Goal: Information Seeking & Learning: Learn about a topic

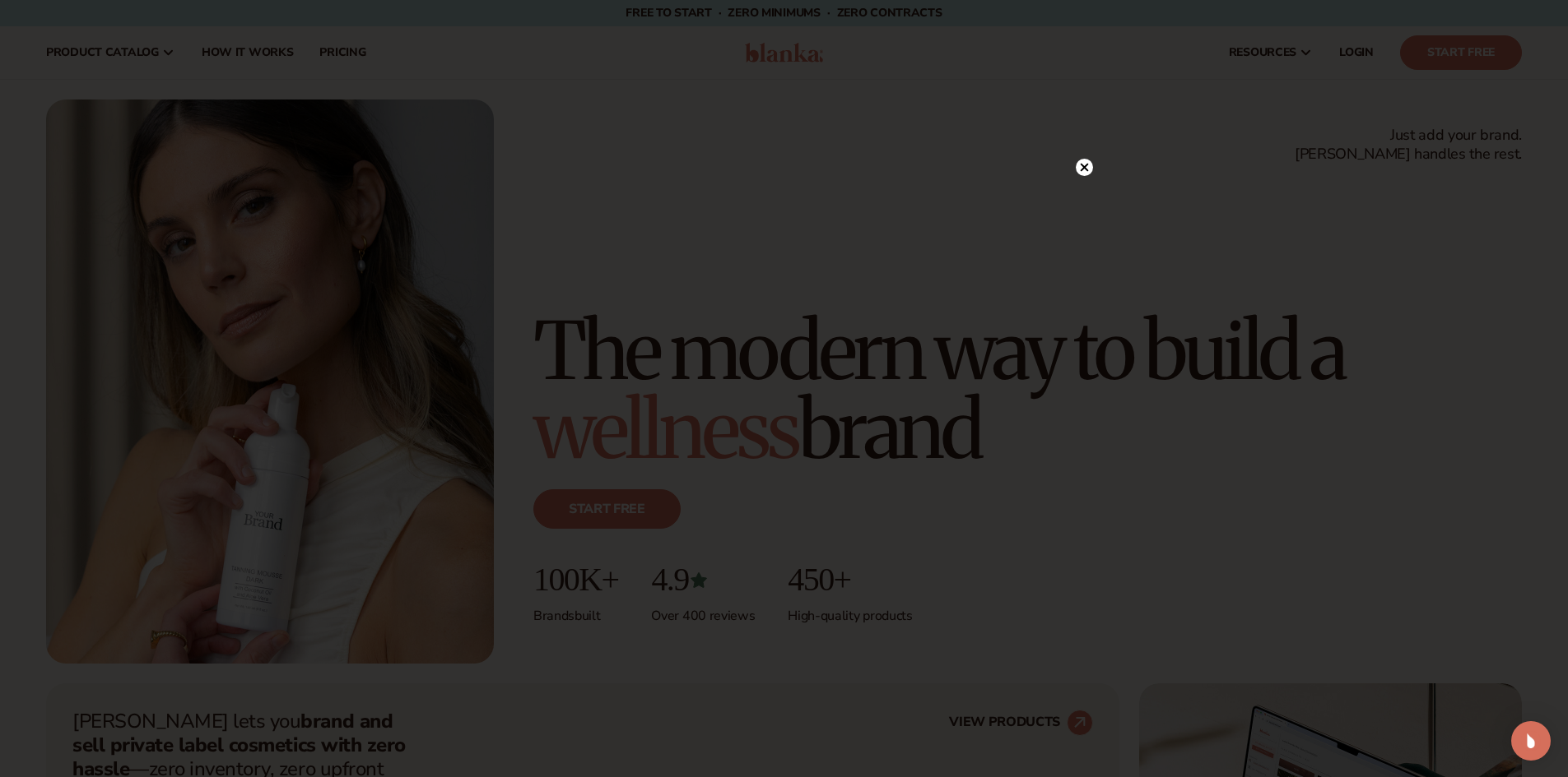
click at [1091, 159] on icon at bounding box center [1084, 167] width 17 height 17
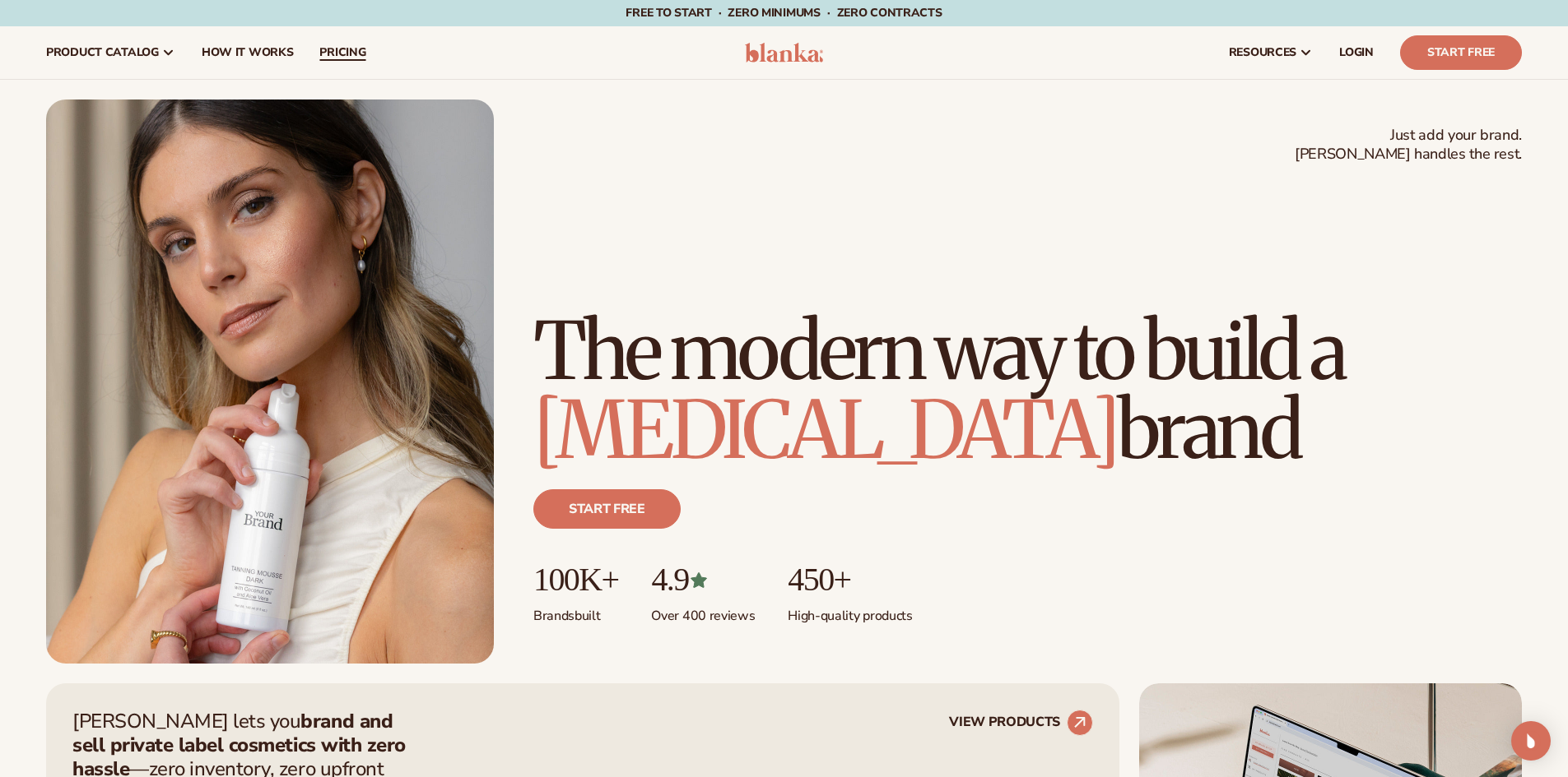
click at [350, 53] on span "pricing" at bounding box center [343, 52] width 46 height 13
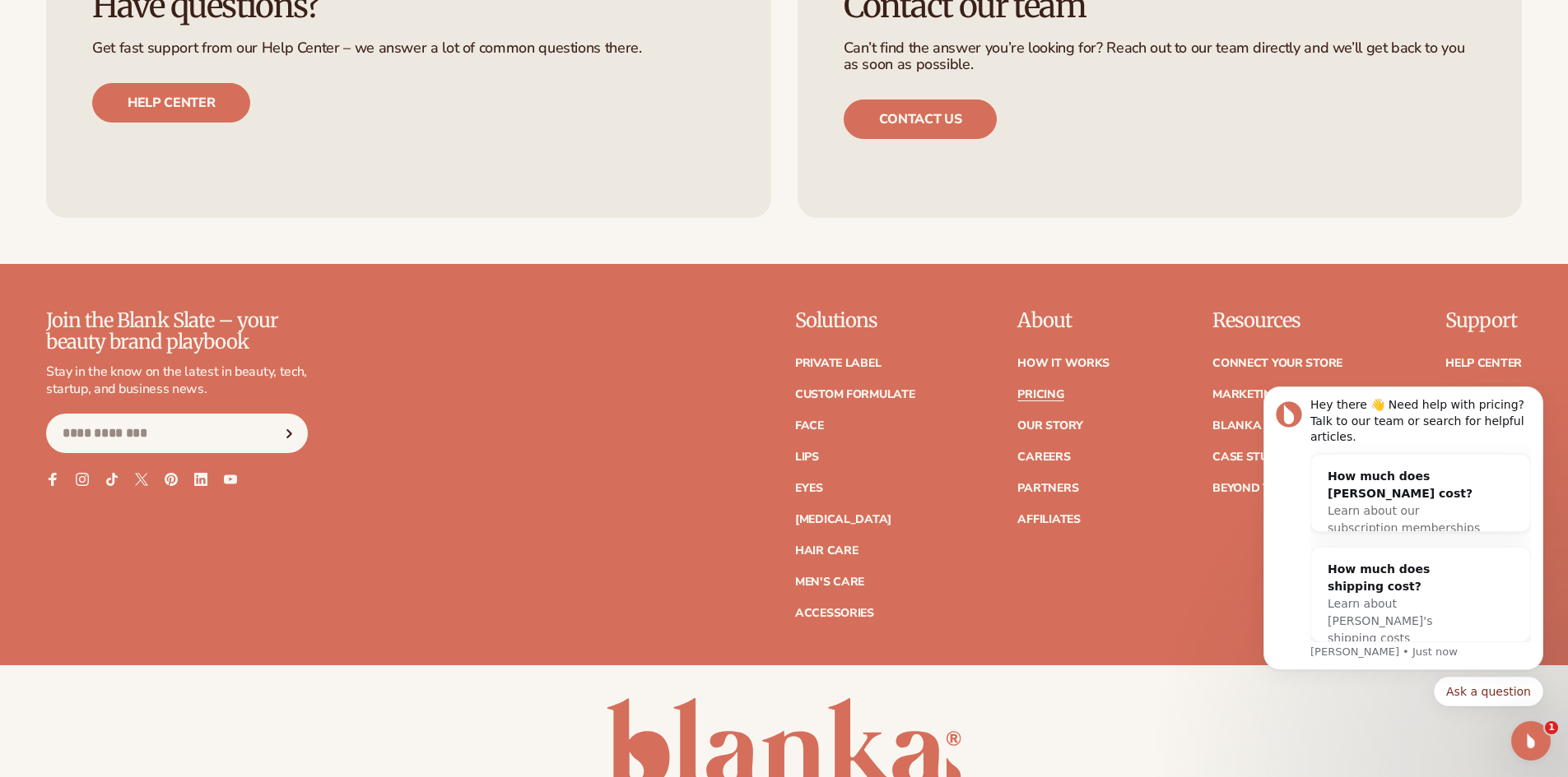
scroll to position [3665, 0]
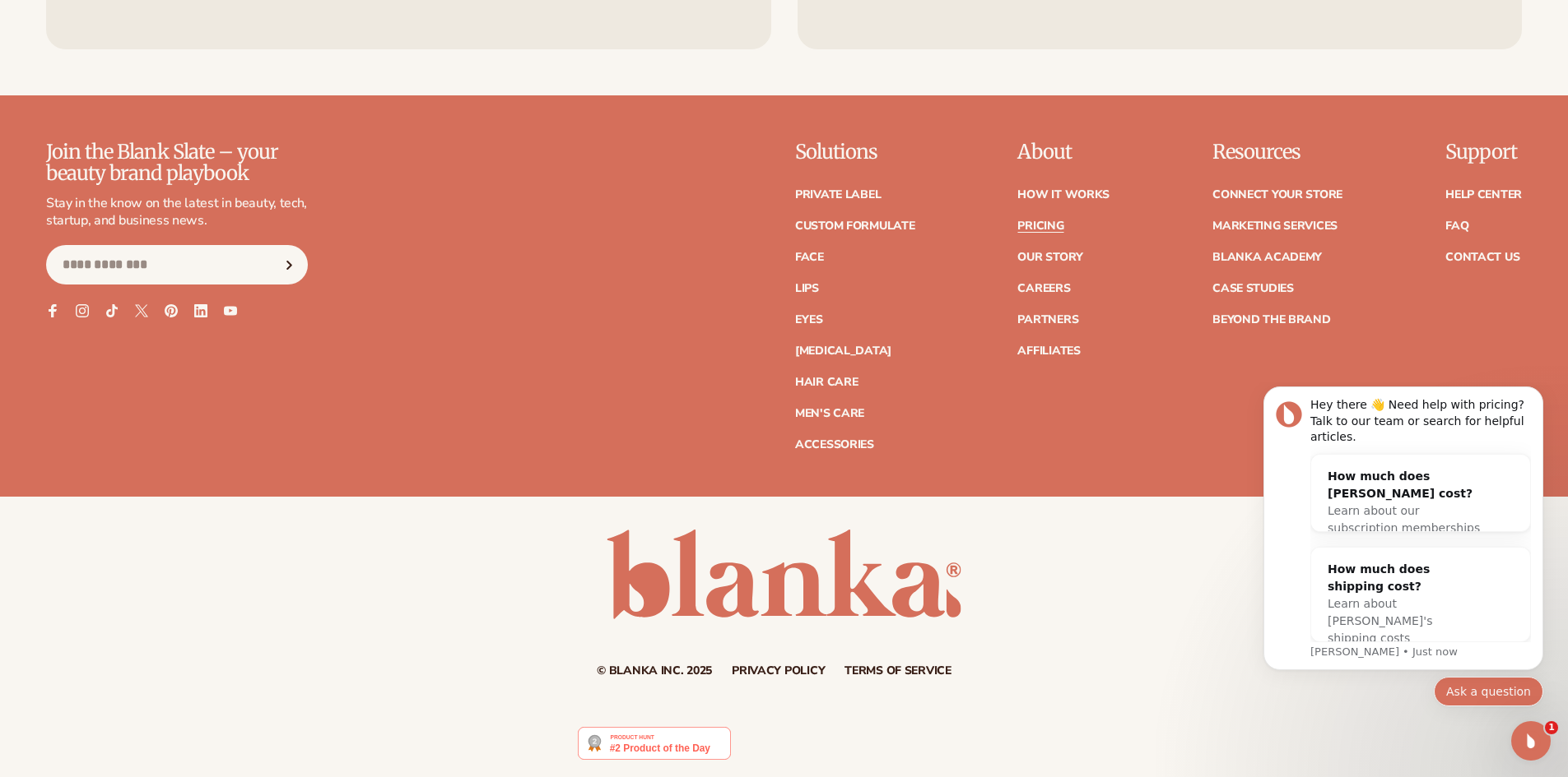
click at [1483, 695] on button "Ask a question" at bounding box center [1488, 691] width 109 height 29
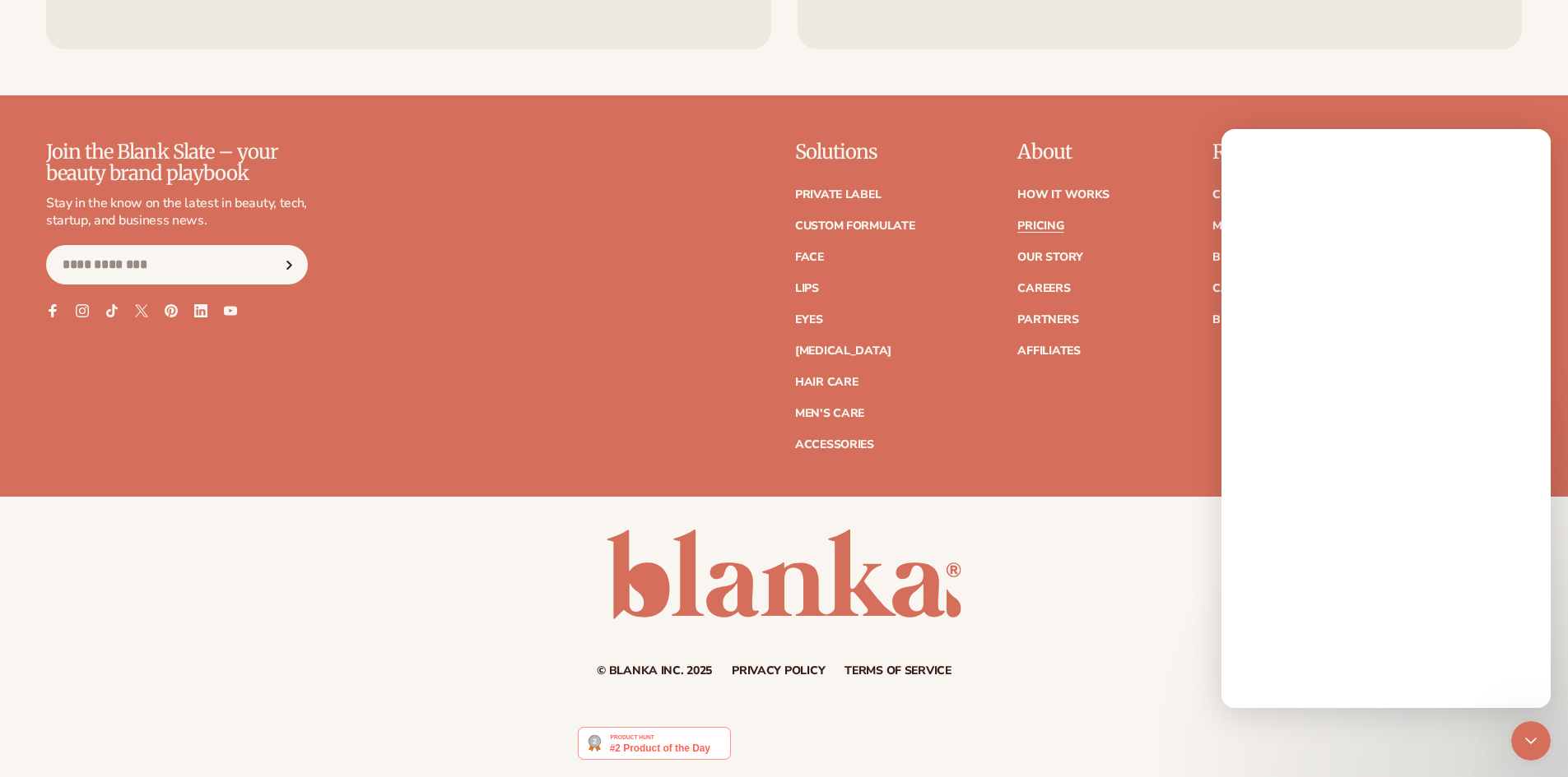
scroll to position [0, 0]
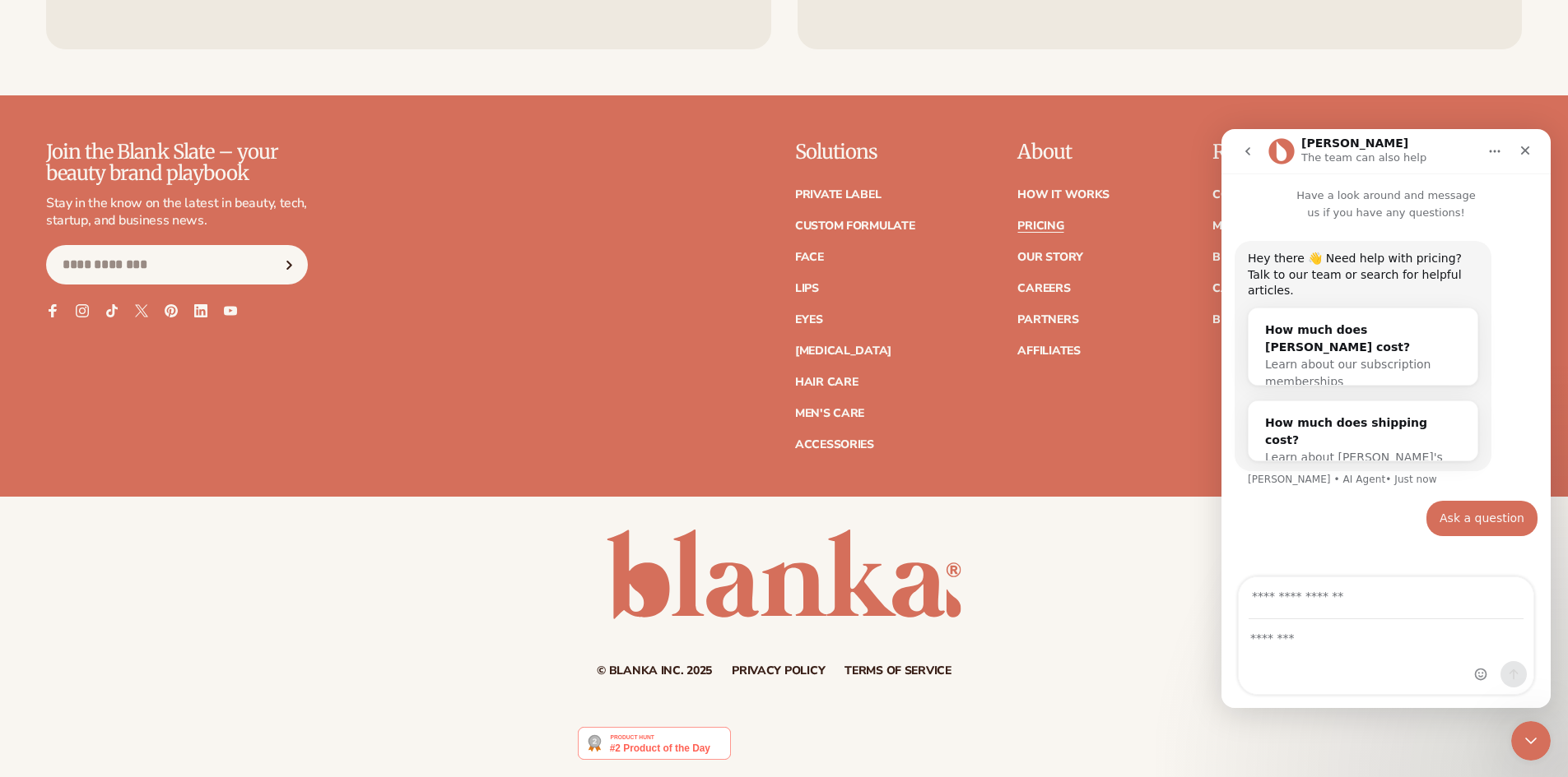
click at [1327, 600] on input "Your email" at bounding box center [1385, 598] width 275 height 42
type input "**********"
click at [1328, 649] on div "Intercom messenger" at bounding box center [1386, 657] width 295 height 74
click at [1286, 633] on textarea "Message…" at bounding box center [1386, 633] width 295 height 28
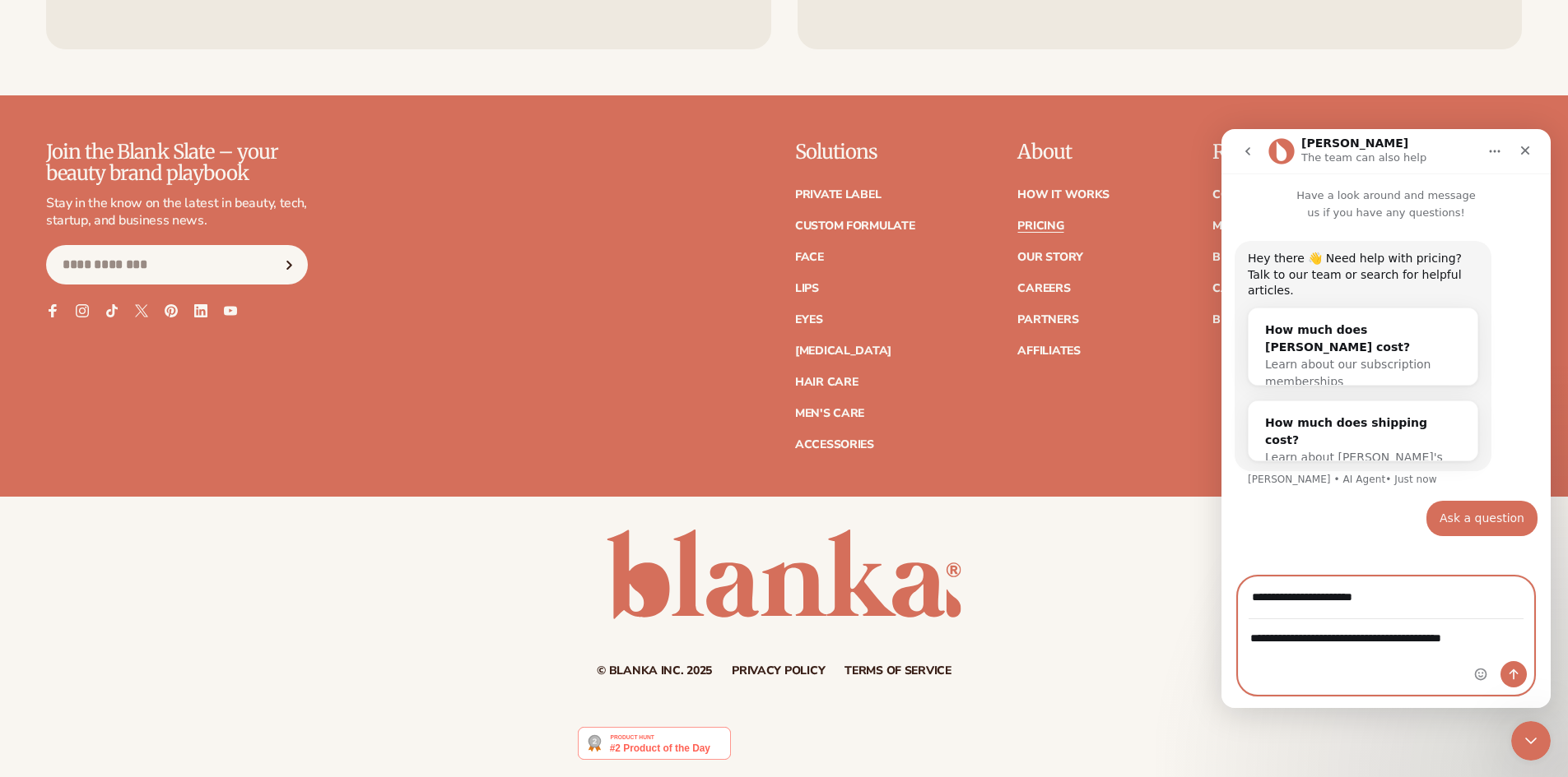
type textarea "**********"
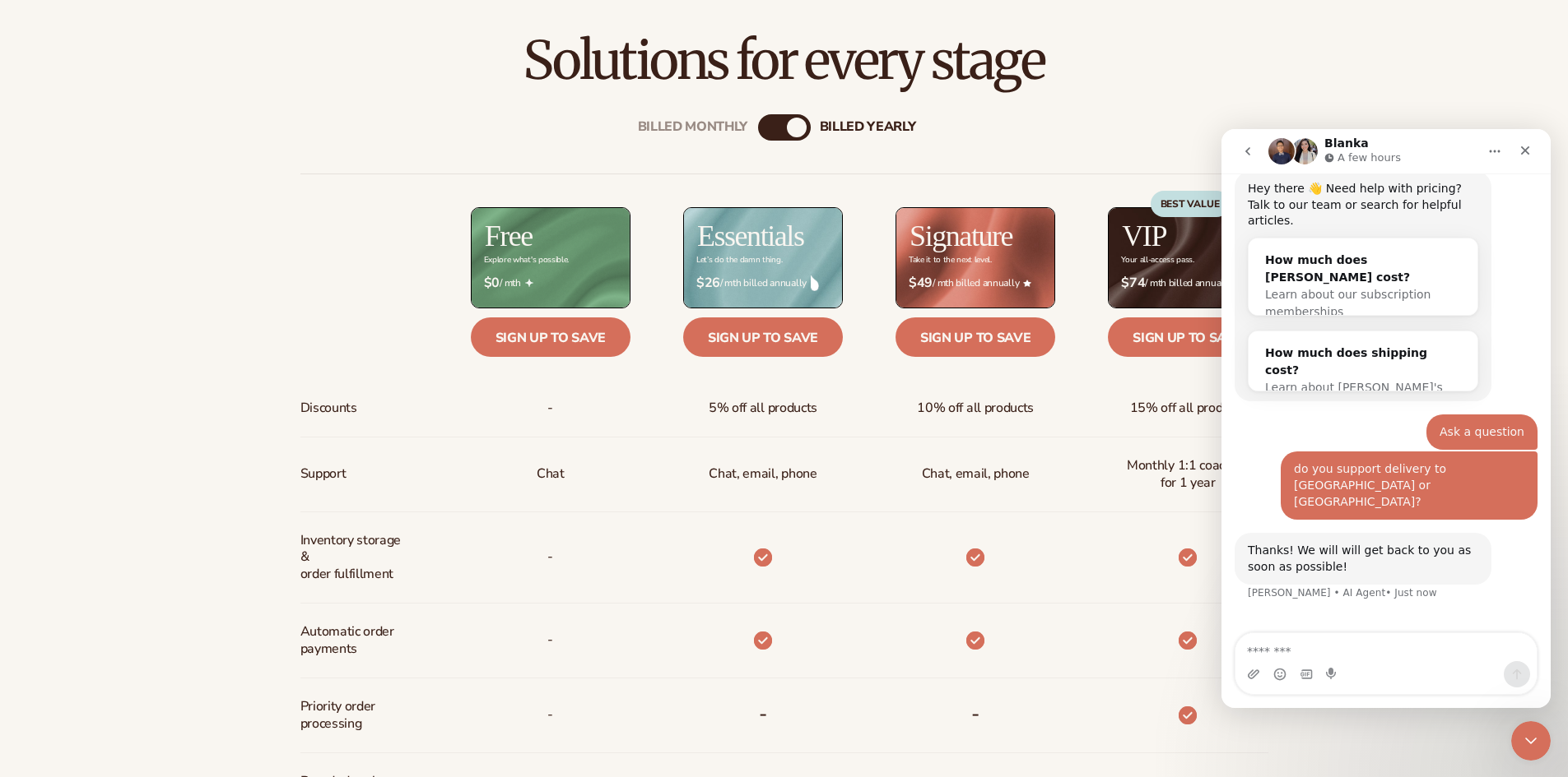
scroll to position [740, 0]
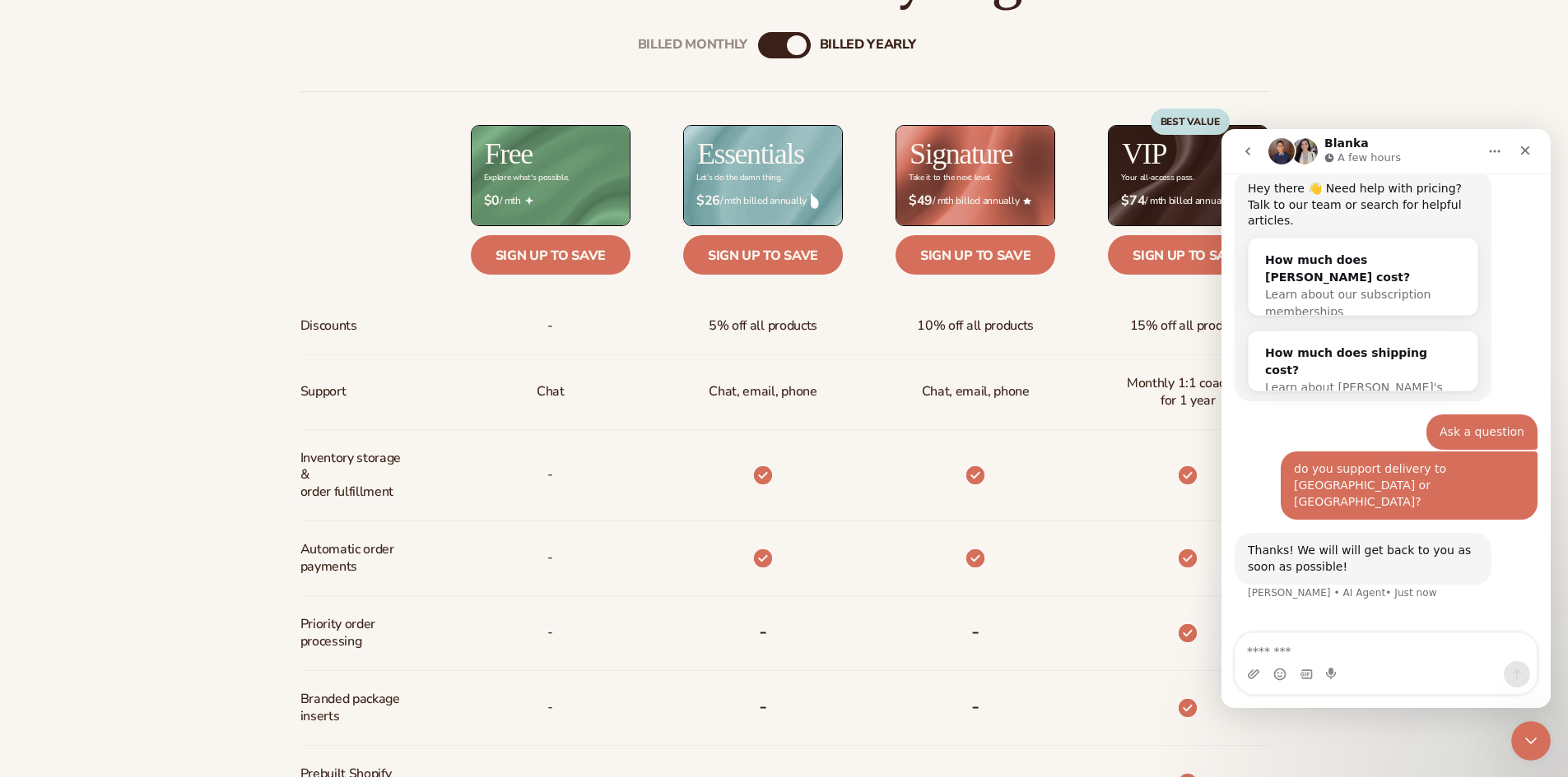
click at [795, 49] on div "billed Yearly" at bounding box center [796, 45] width 20 height 20
click at [783, 48] on div "Billed Monthly billed Yearly" at bounding box center [784, 46] width 52 height 27
click at [799, 41] on div "billed Yearly" at bounding box center [796, 45] width 20 height 20
click at [769, 42] on div "Billed Monthly" at bounding box center [768, 45] width 20 height 20
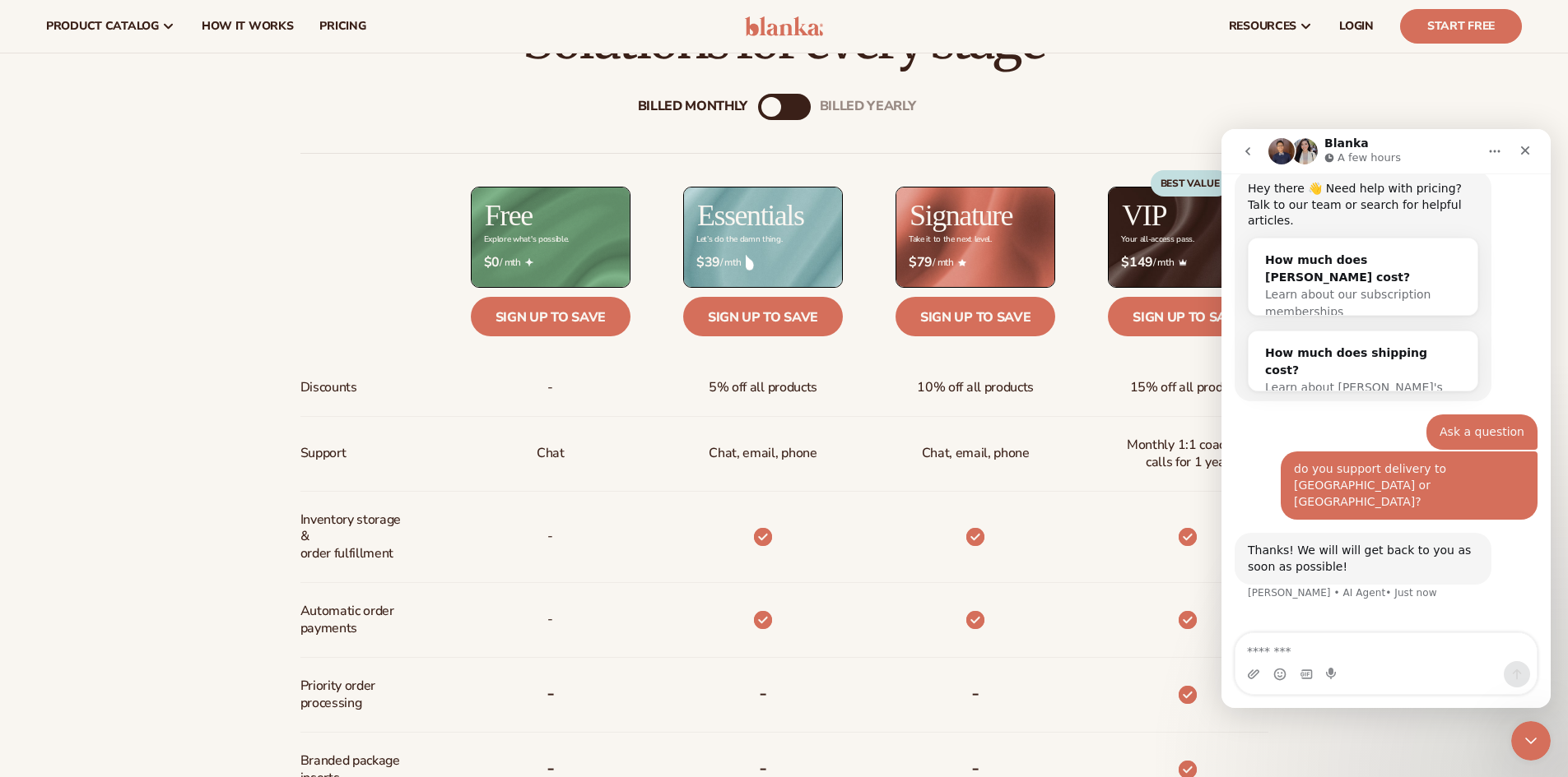
scroll to position [658, 0]
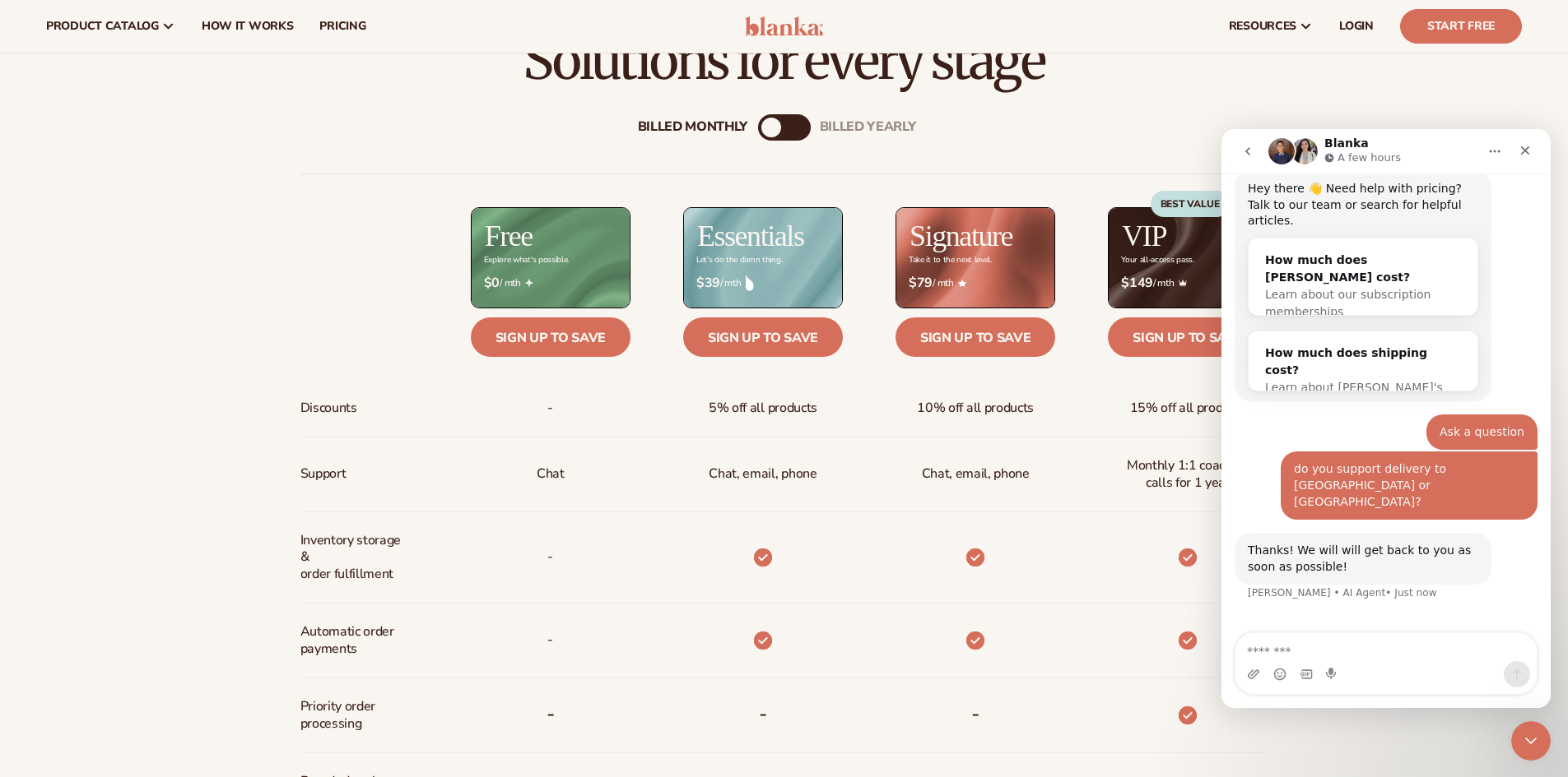
click at [797, 127] on div "billed Yearly" at bounding box center [800, 127] width 20 height 20
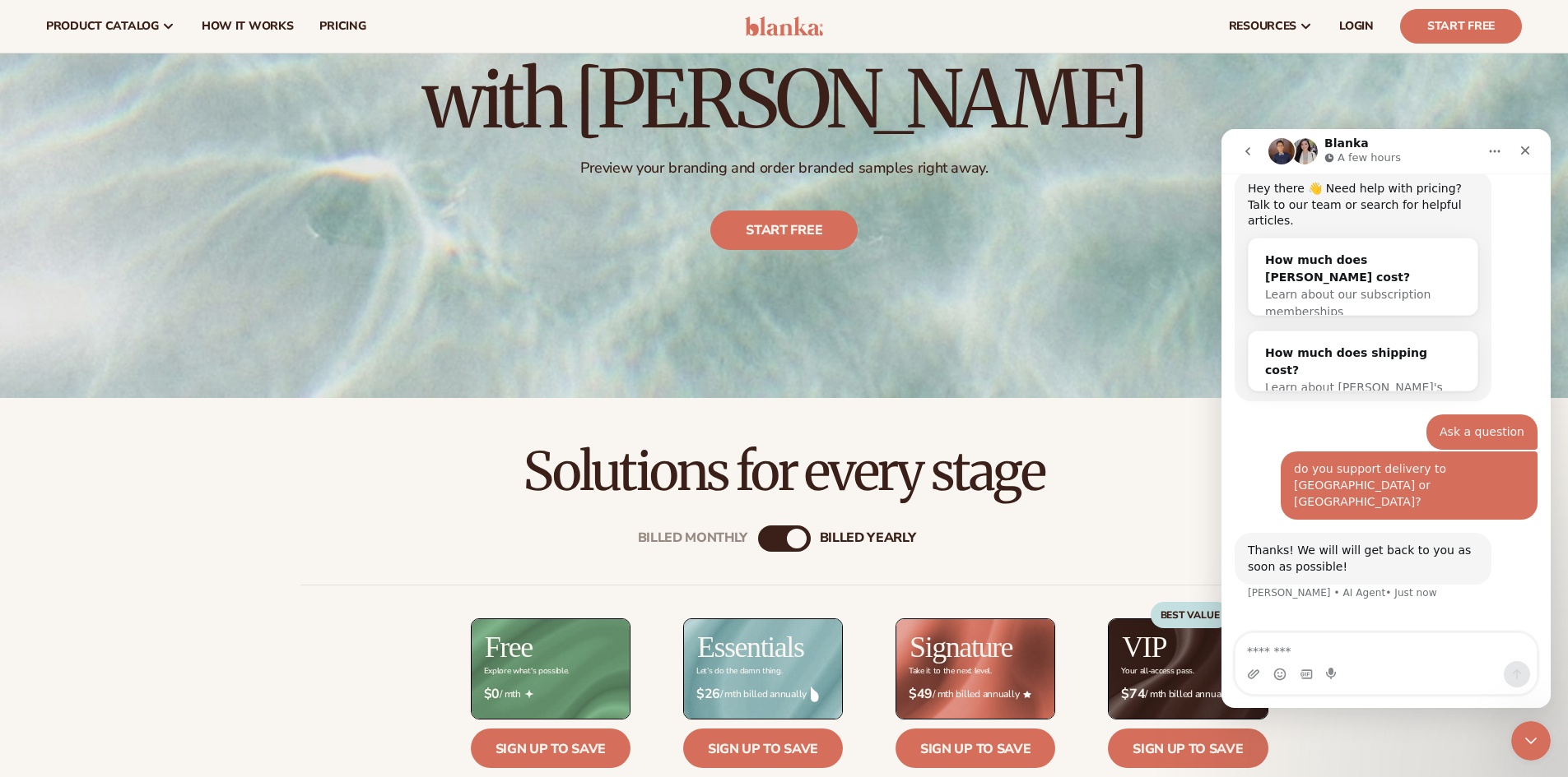
scroll to position [0, 0]
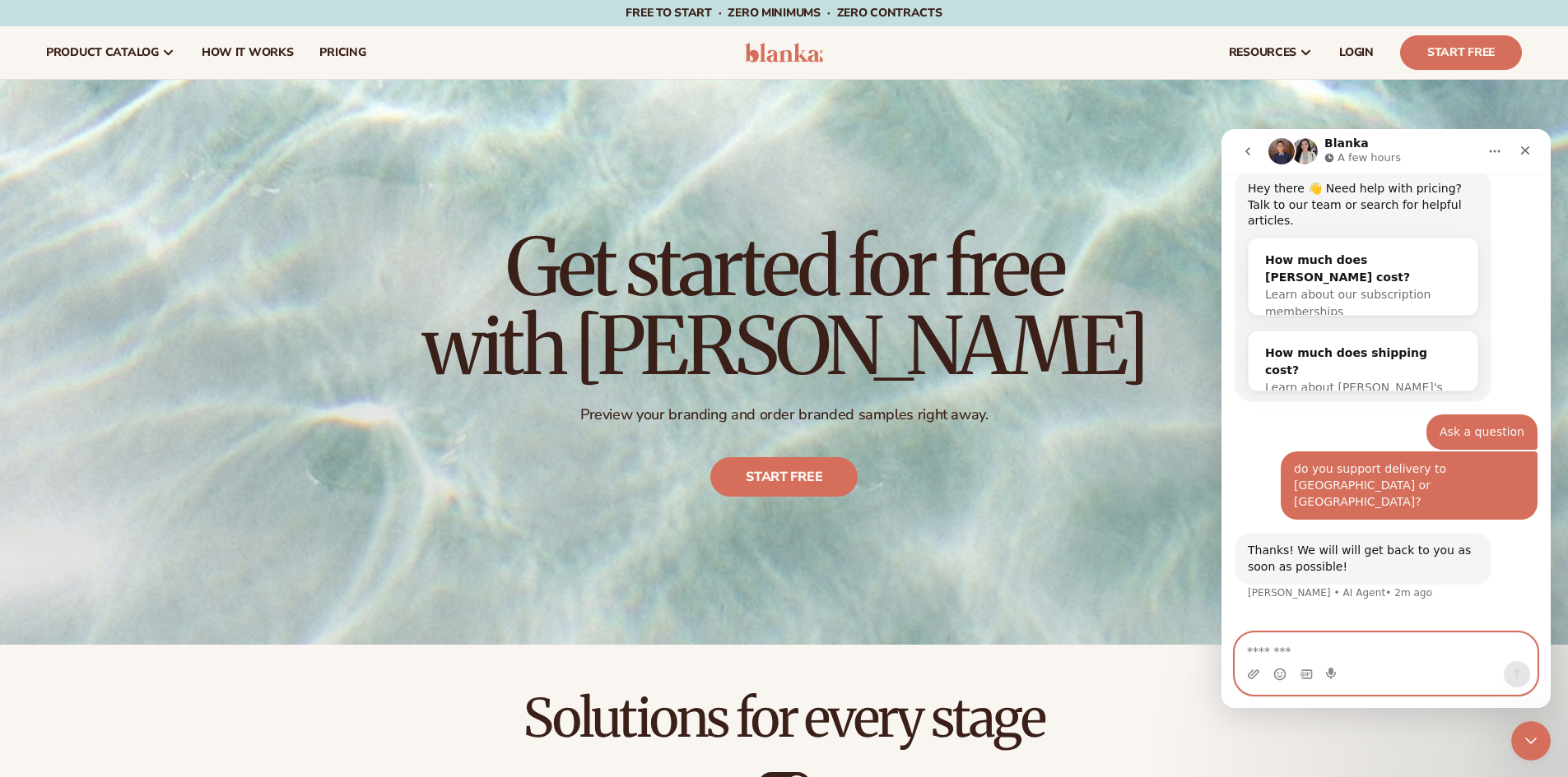
click at [1383, 648] on textarea "Message…" at bounding box center [1385, 647] width 302 height 28
click at [1326, 654] on textarea "Message…" at bounding box center [1385, 647] width 302 height 28
click at [667, 15] on span "Free to start · ZERO minimums · ZERO contracts ·" at bounding box center [783, 12] width 316 height 15
drag, startPoint x: 667, startPoint y: 15, endPoint x: 858, endPoint y: 25, distance: 191.3
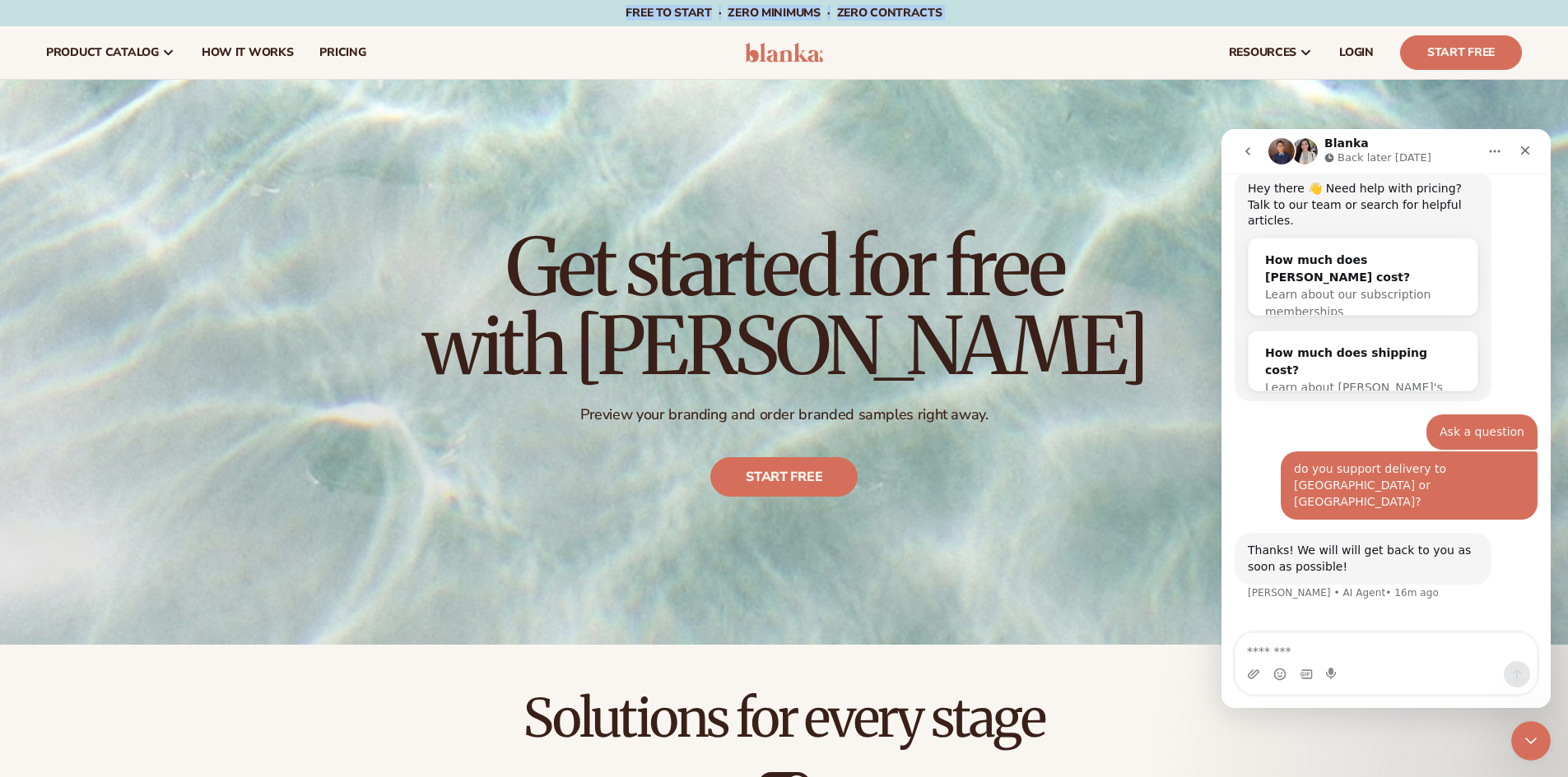
click at [858, 25] on p "Free to start · ZERO minimums · ZERO contracts ·" at bounding box center [783, 13] width 316 height 27
click at [780, 71] on header "Cart product catalog The Lab by Blanka" at bounding box center [784, 52] width 1568 height 52
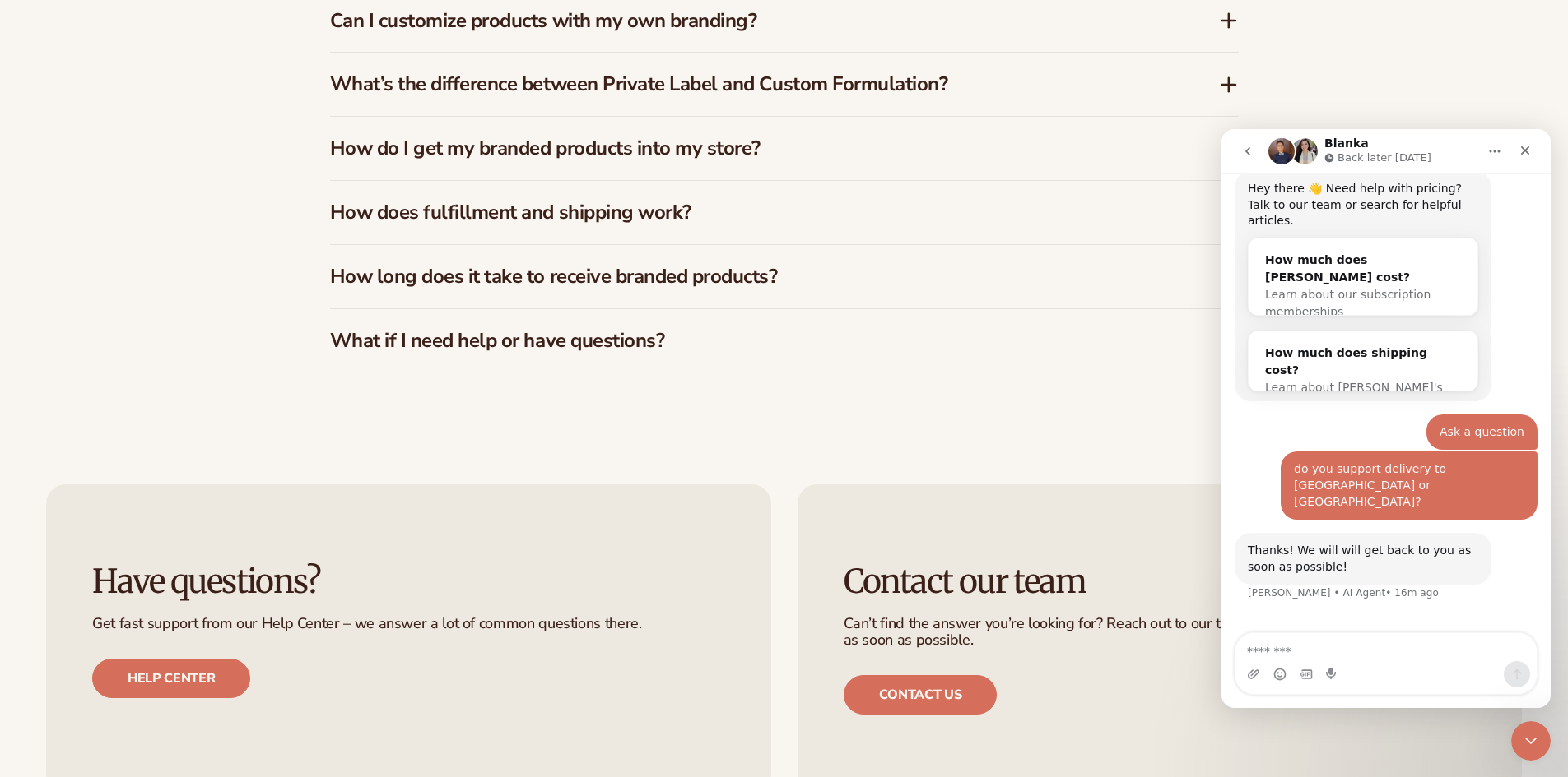
scroll to position [3665, 0]
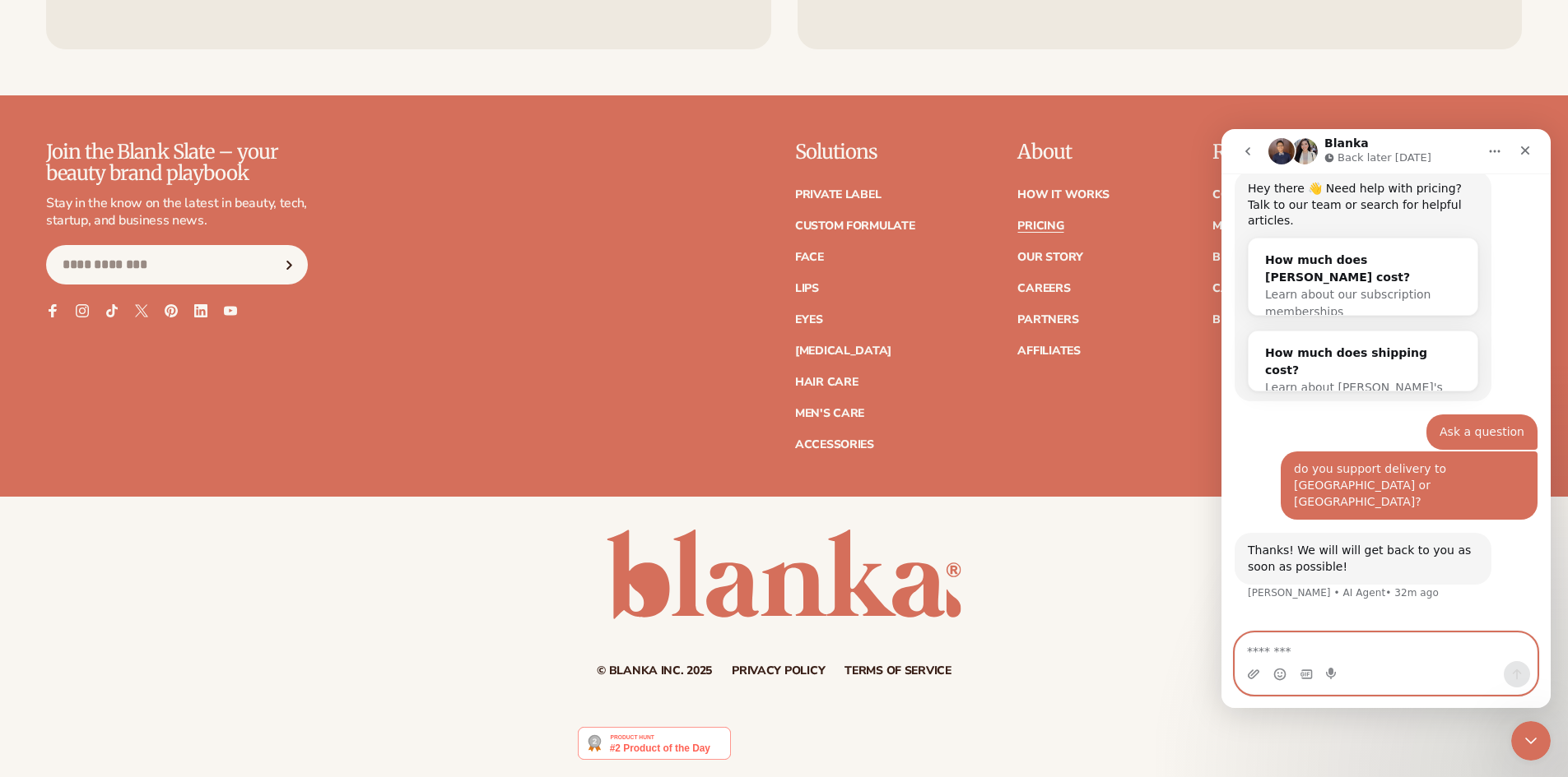
click at [1345, 642] on textarea "Message…" at bounding box center [1385, 647] width 302 height 28
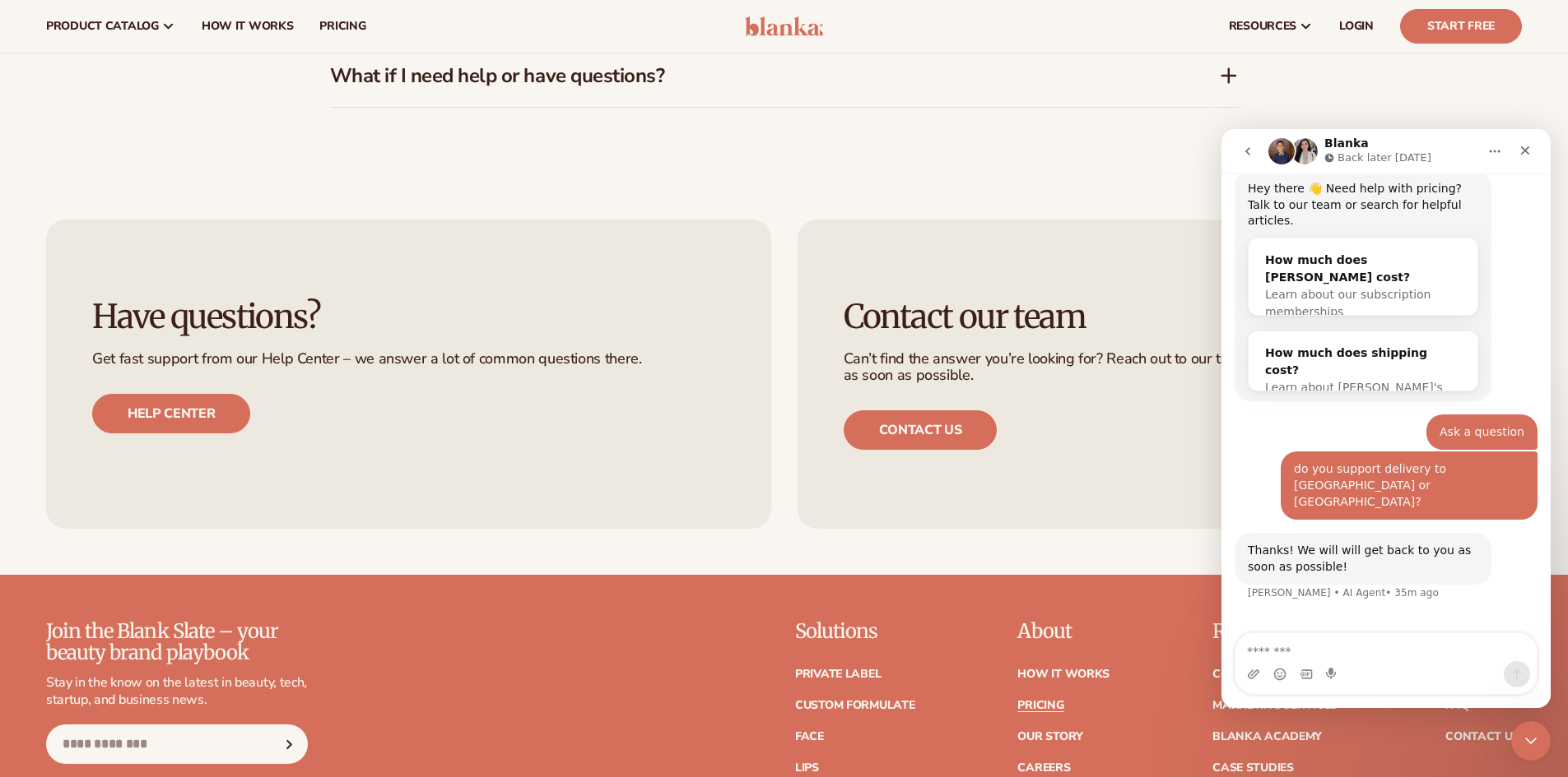
scroll to position [0, 0]
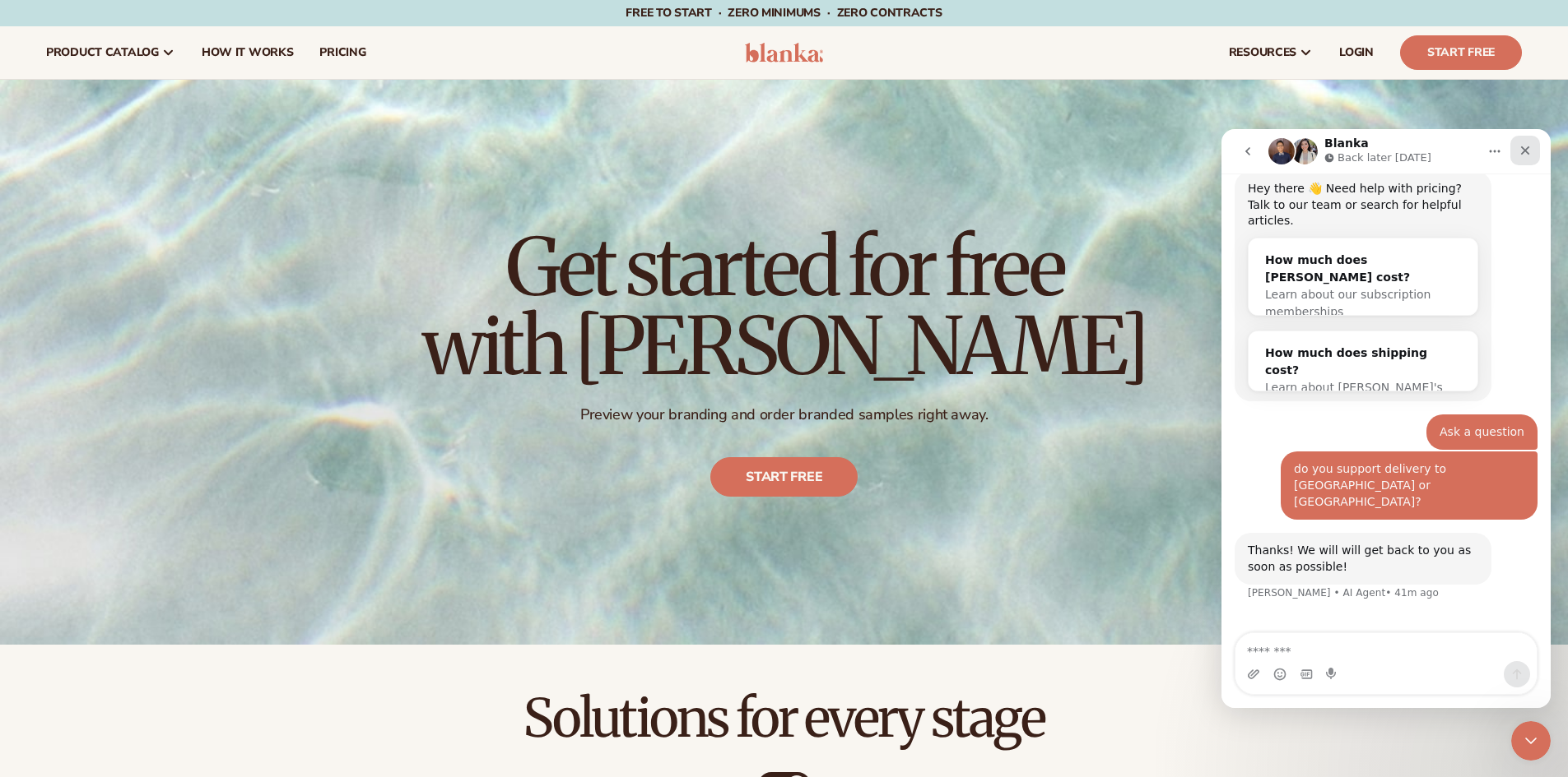
click at [1524, 154] on icon "Close" at bounding box center [1525, 150] width 13 height 13
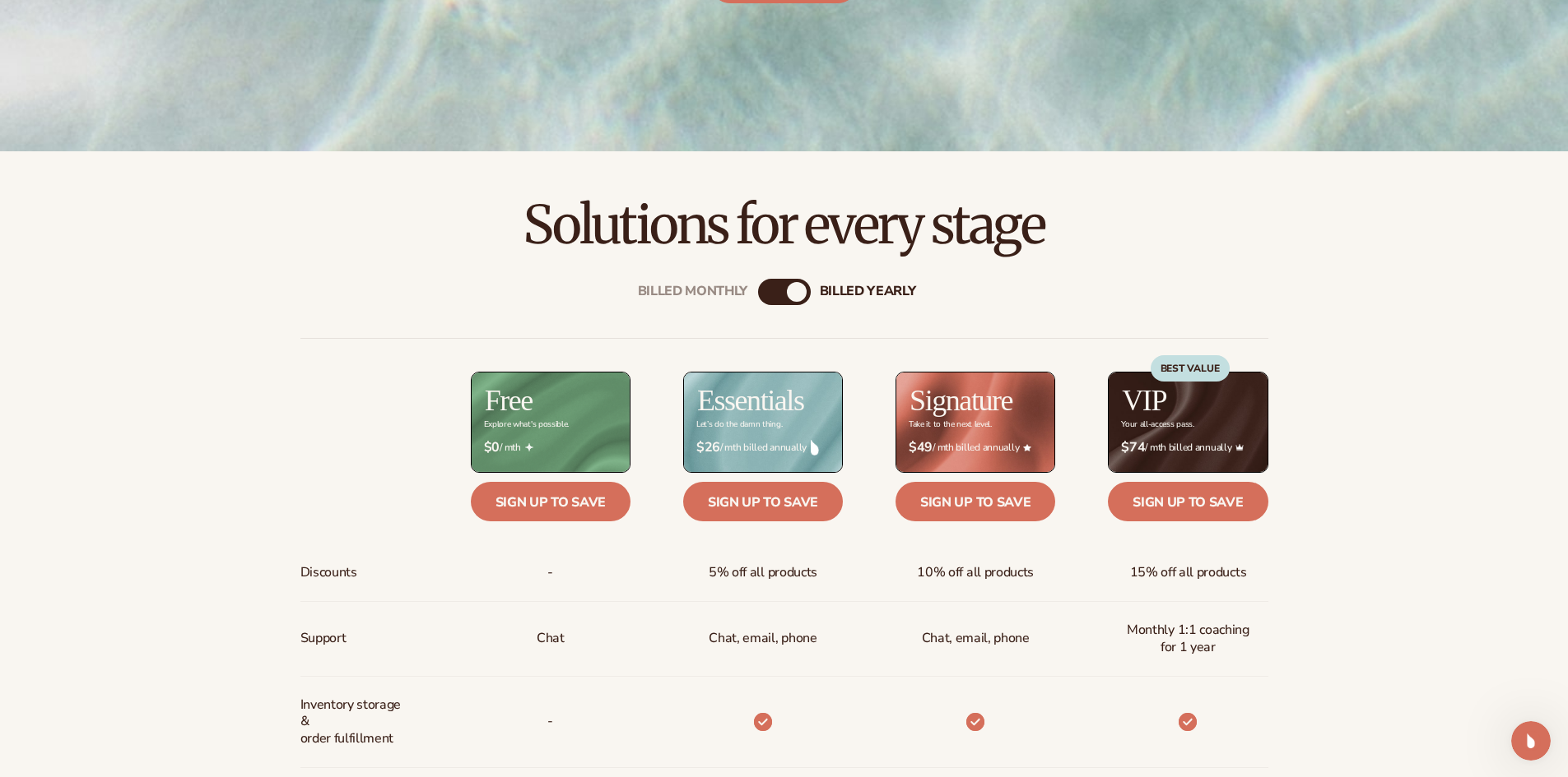
scroll to position [904, 0]
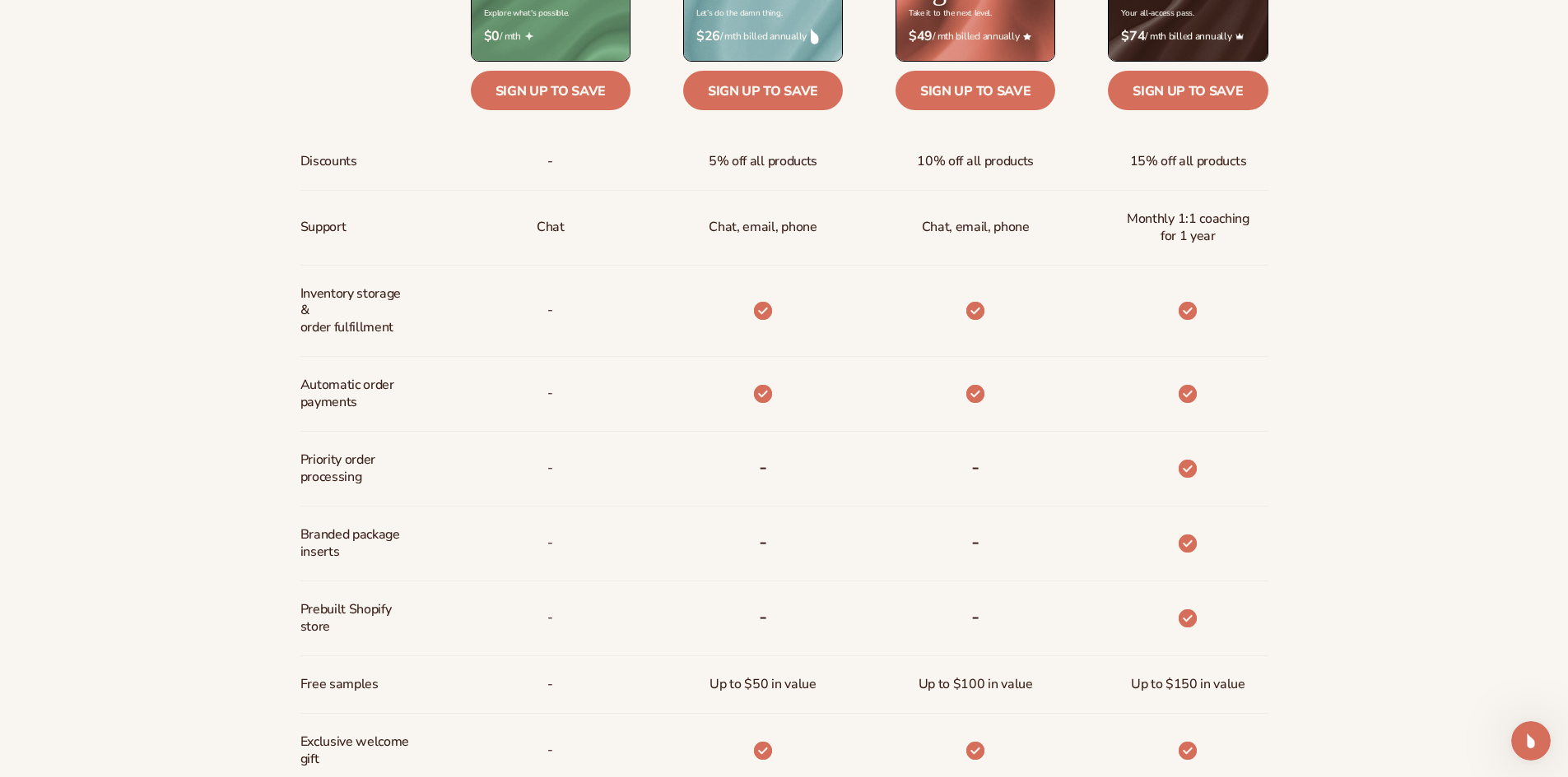
click at [317, 153] on span "Discounts" at bounding box center [329, 162] width 57 height 30
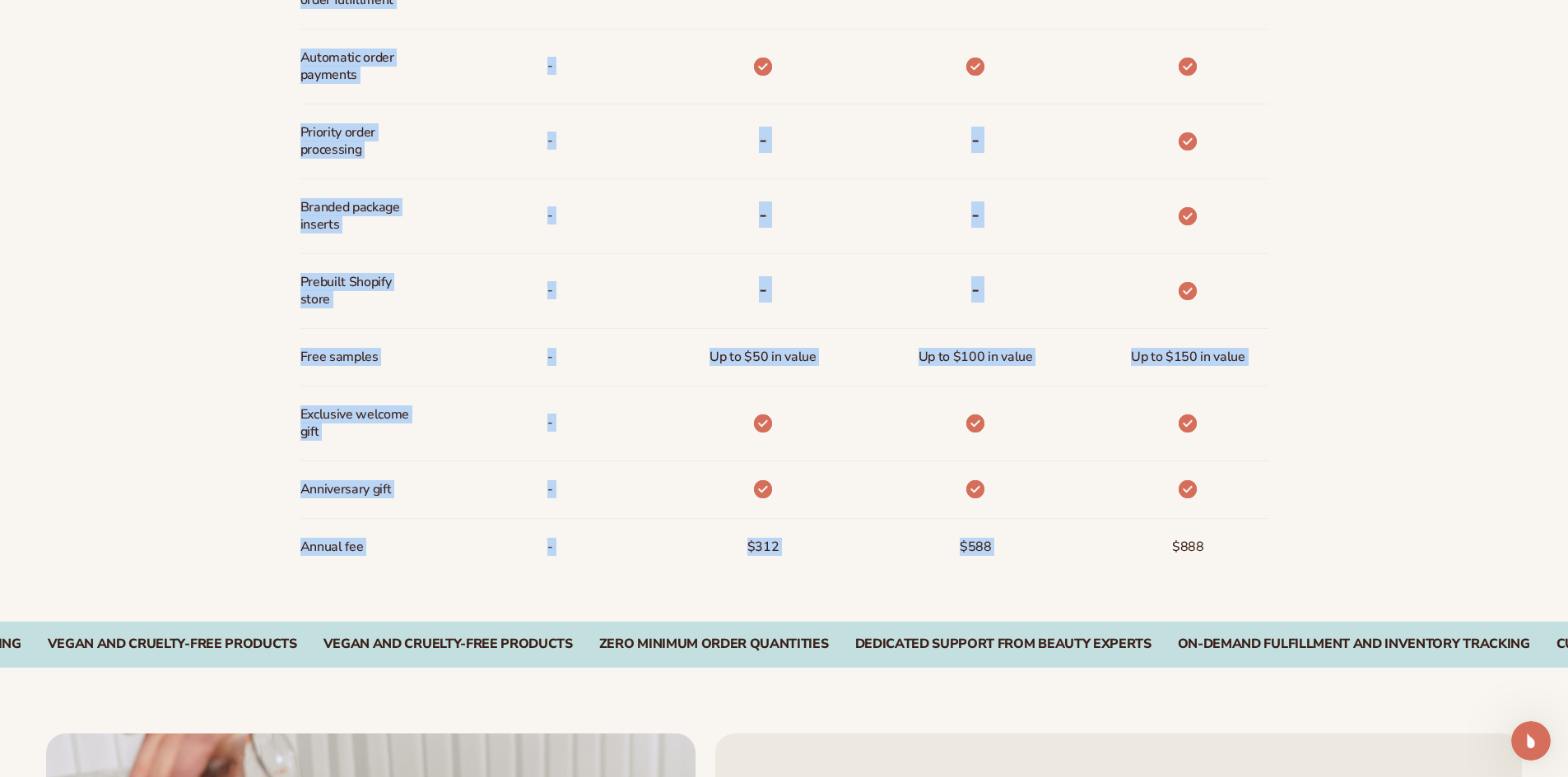
scroll to position [1233, 0]
drag, startPoint x: 317, startPoint y: 153, endPoint x: 1229, endPoint y: 536, distance: 989.2
click at [1229, 536] on div "Discounts Support Inventory storage &   order fulfillment Automatic order payme…" at bounding box center [784, 86] width 968 height 977
click at [1229, 536] on div "$888" at bounding box center [1161, 546] width 212 height 57
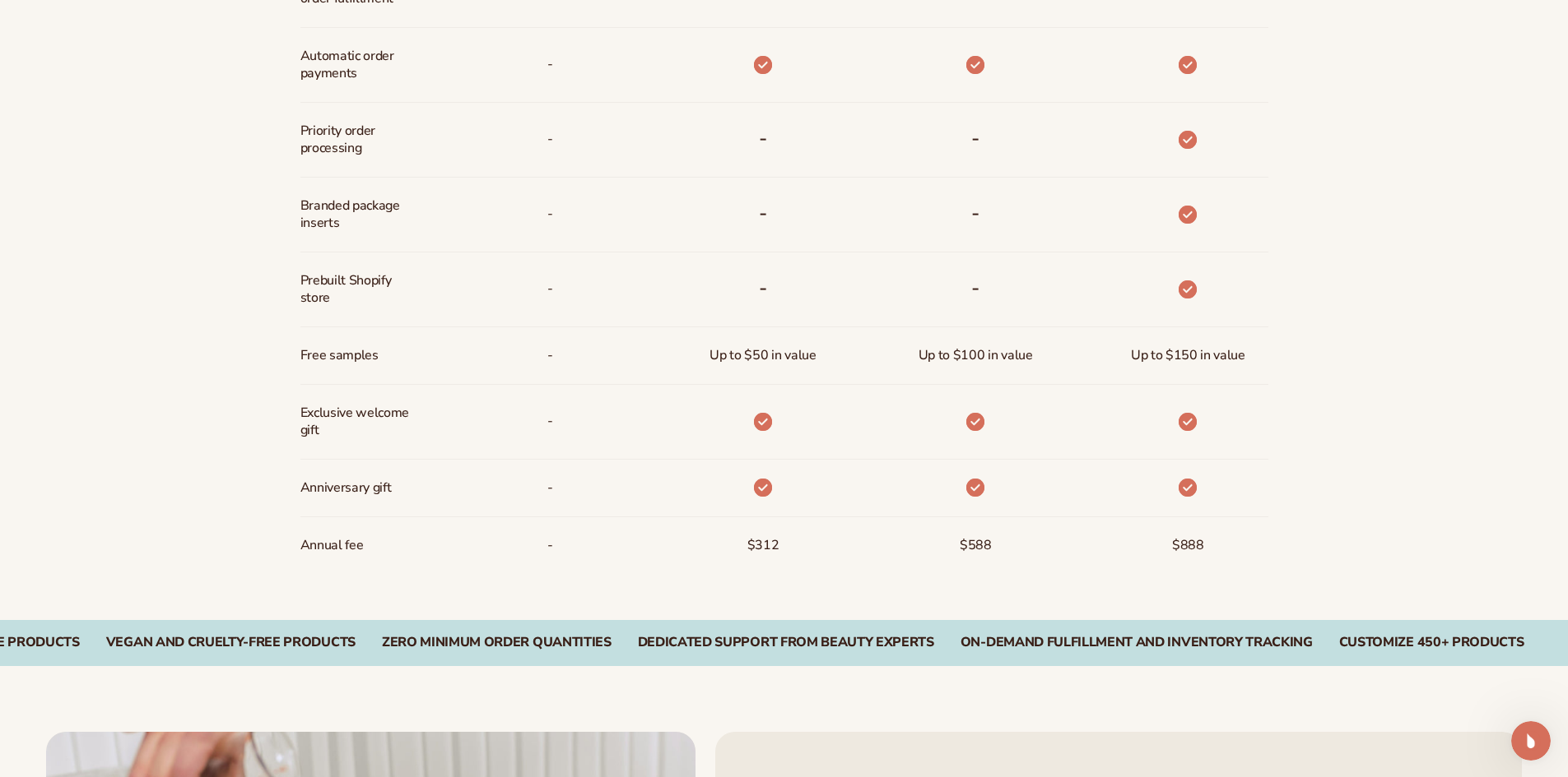
click at [1229, 536] on div "$888" at bounding box center [1161, 546] width 212 height 57
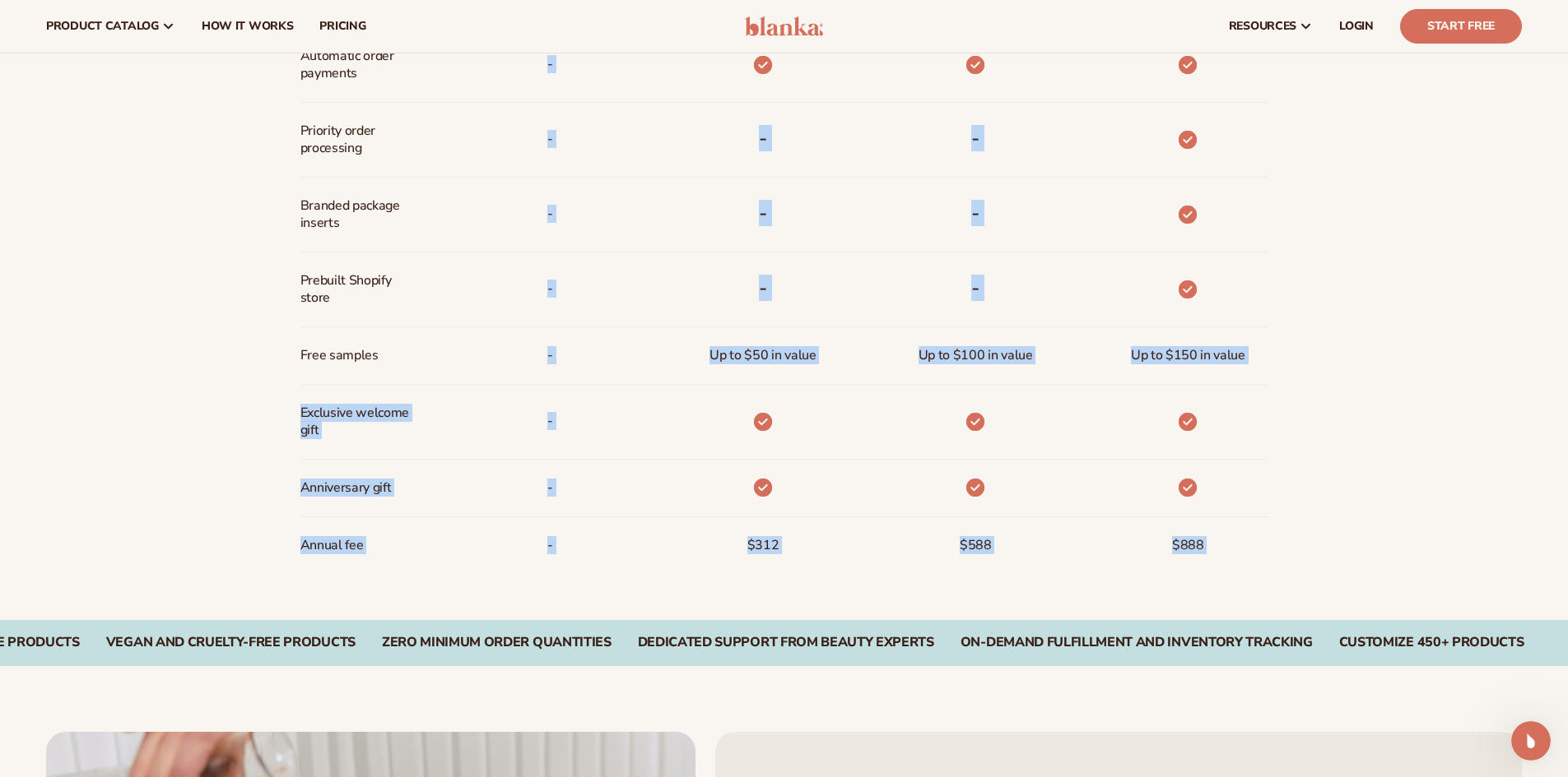
scroll to position [823, 0]
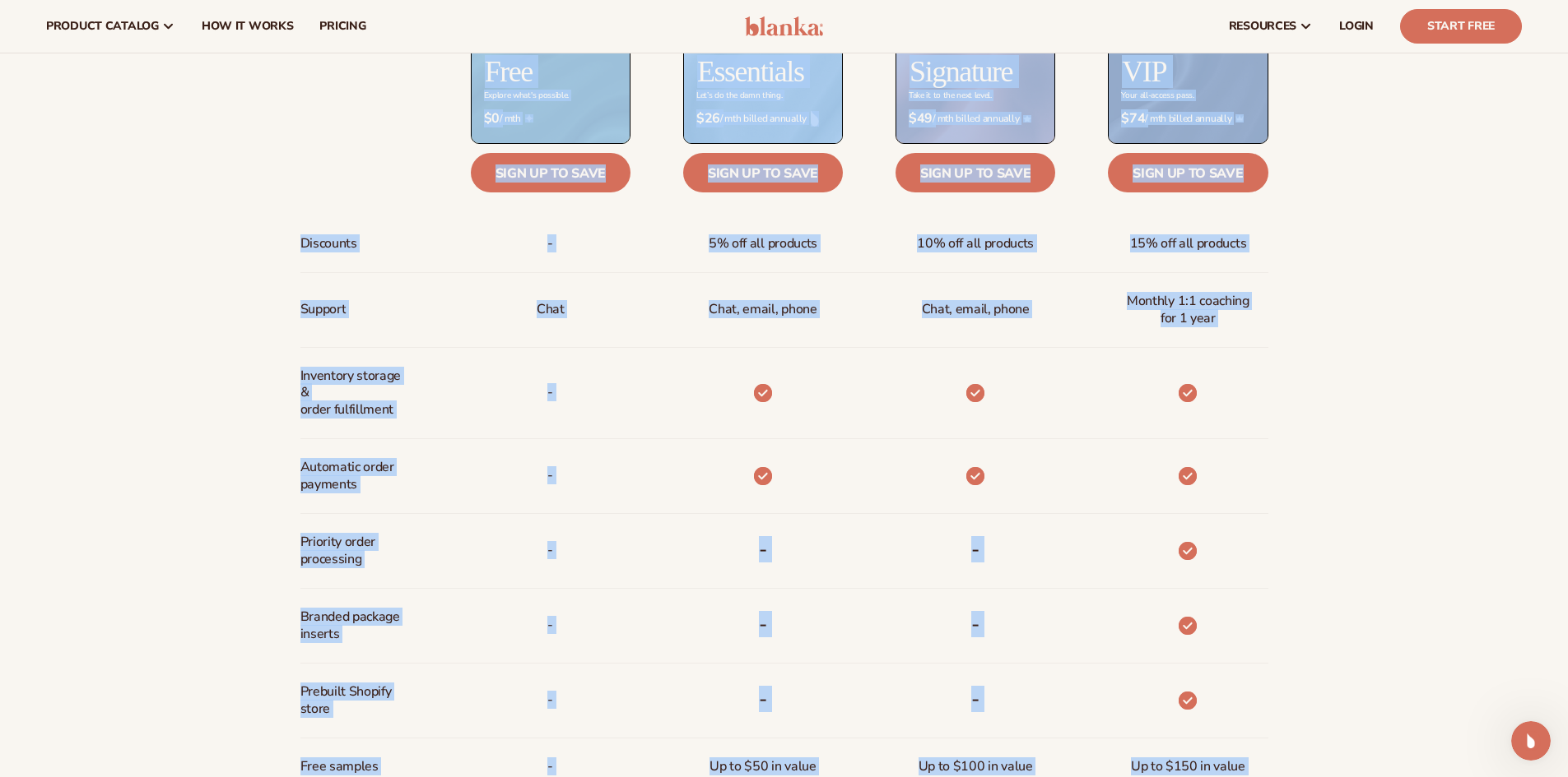
drag, startPoint x: 1229, startPoint y: 536, endPoint x: 285, endPoint y: 244, distance: 988.1
click at [285, 244] on div "Billed Monthly billed Yearly Billed Monthly billed Yearly Discounts Support Inv…" at bounding box center [784, 477] width 1060 height 1108
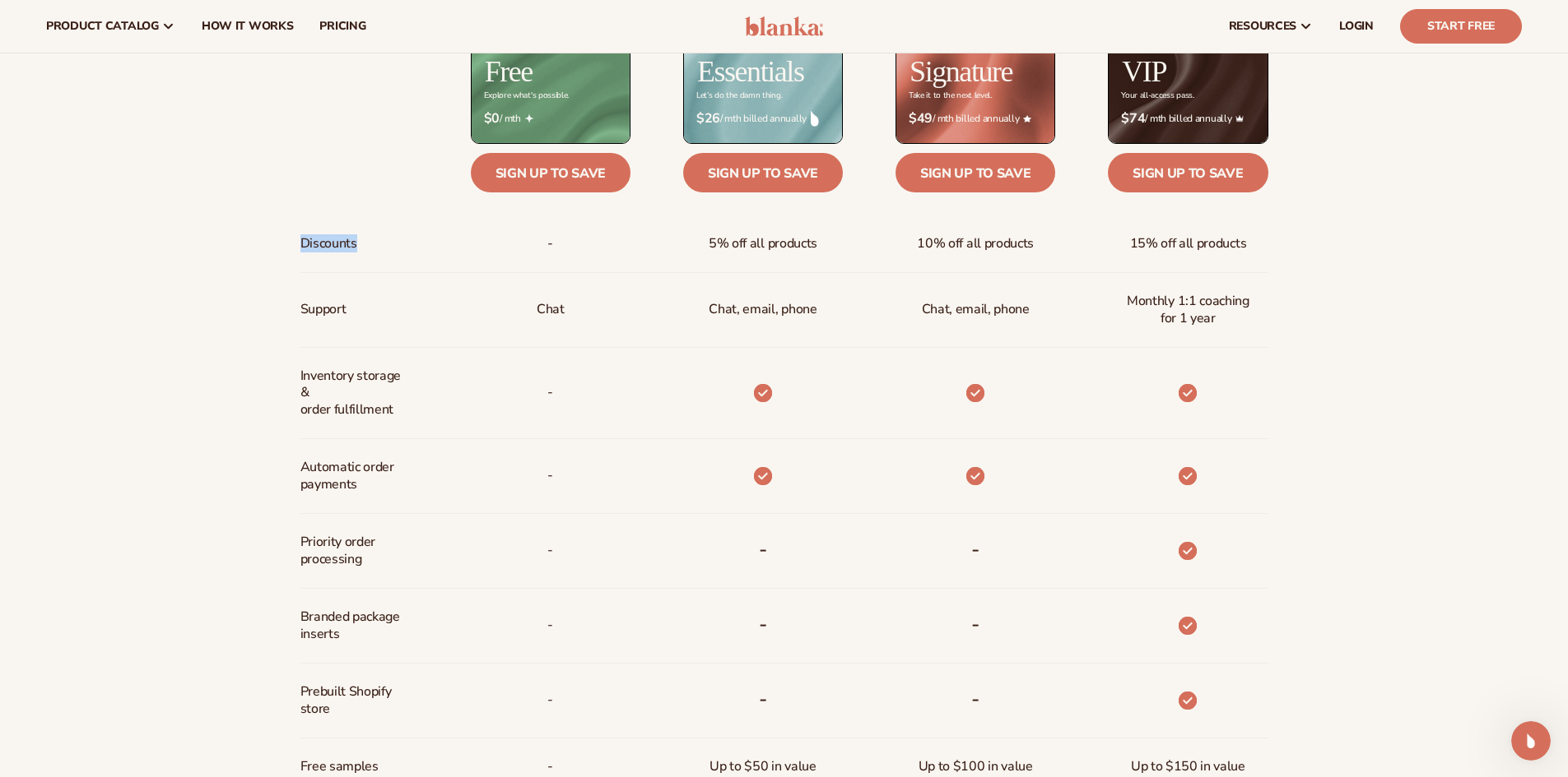
click at [285, 244] on div "Billed Monthly billed Yearly Billed Monthly billed Yearly Discounts Support Inv…" at bounding box center [784, 477] width 1060 height 1108
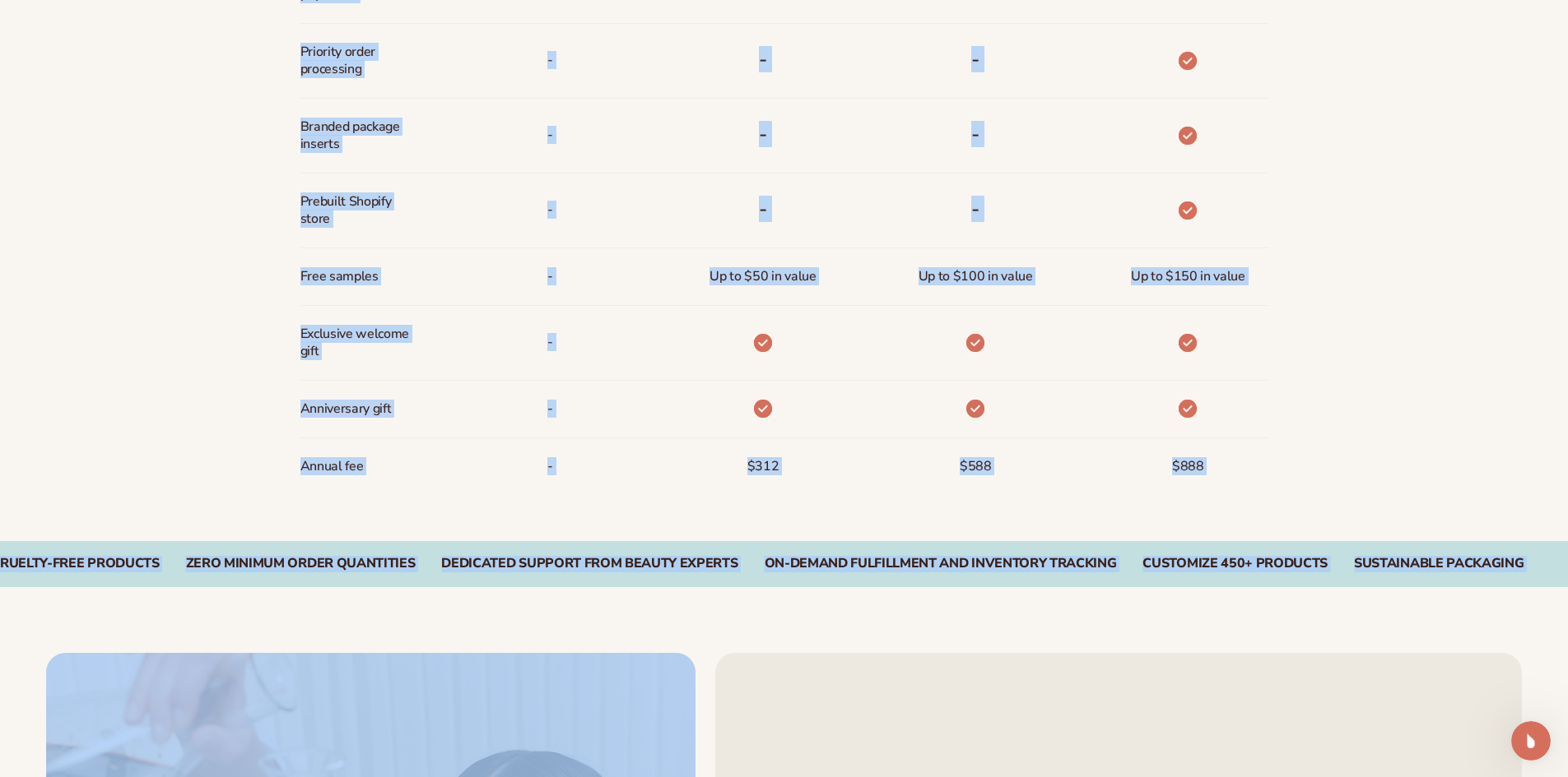
scroll to position [1316, 0]
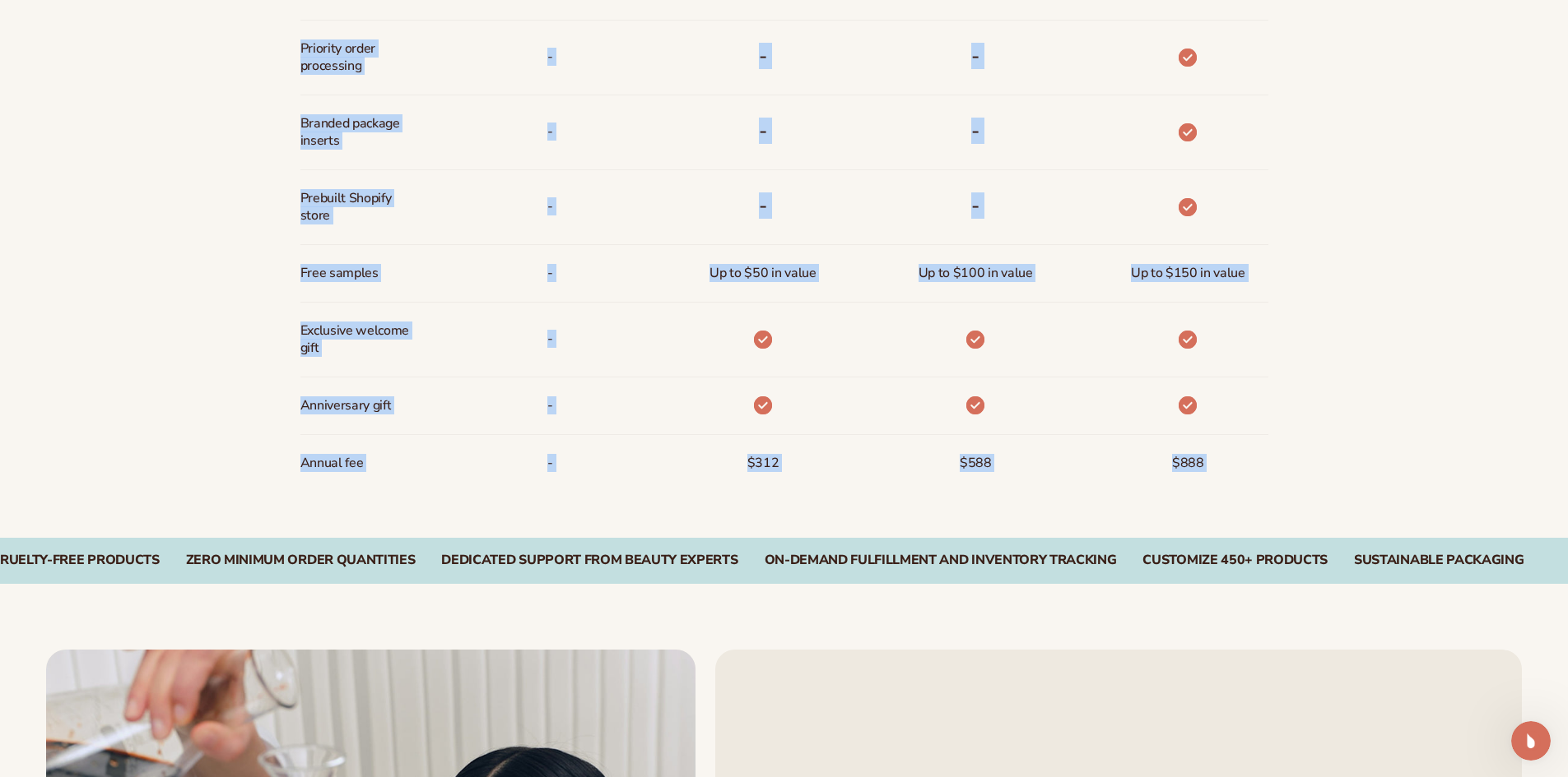
drag, startPoint x: 285, startPoint y: 244, endPoint x: 1203, endPoint y: 466, distance: 944.5
click at [1203, 466] on span "$888" at bounding box center [1188, 463] width 32 height 30
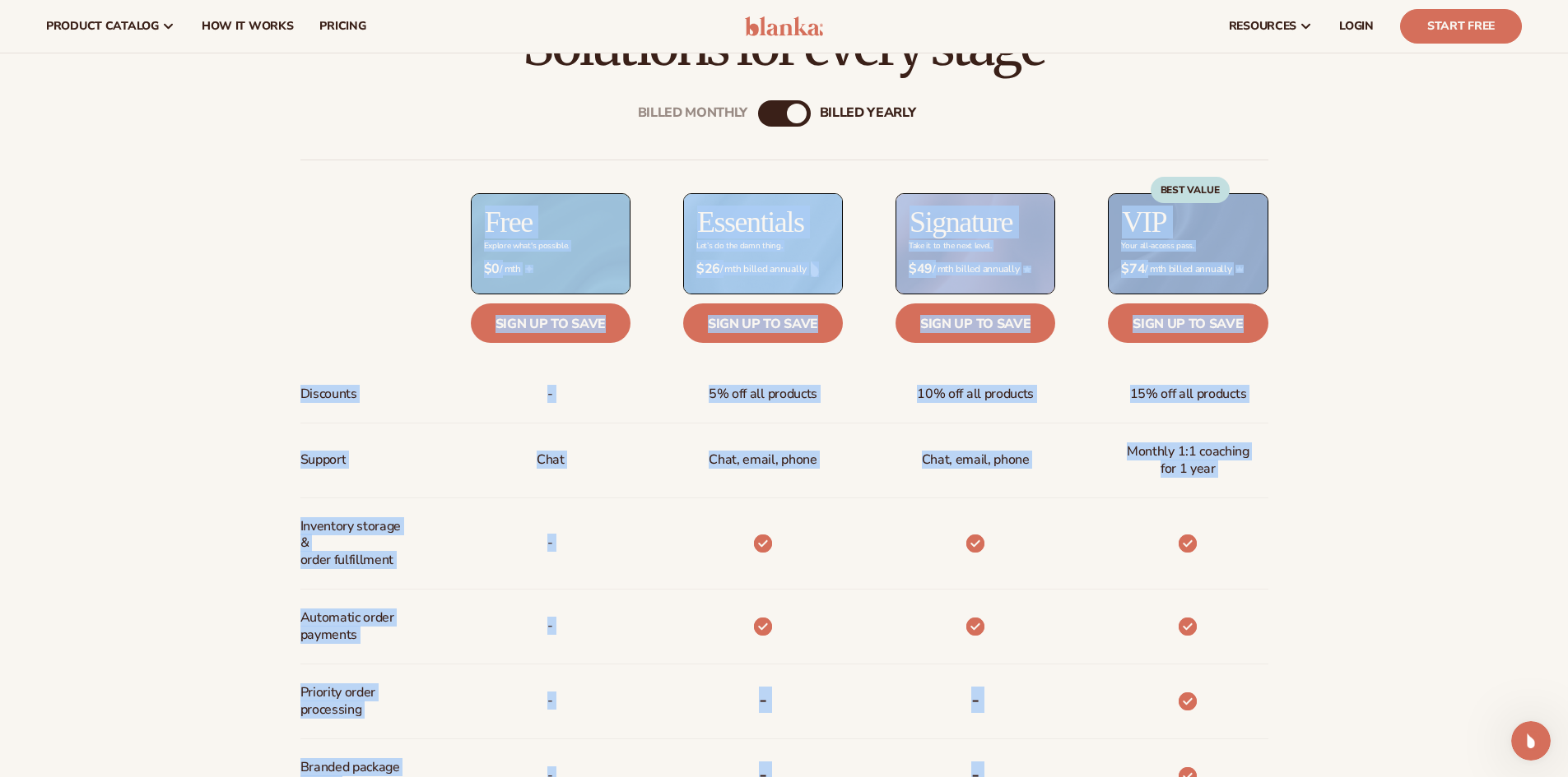
scroll to position [658, 0]
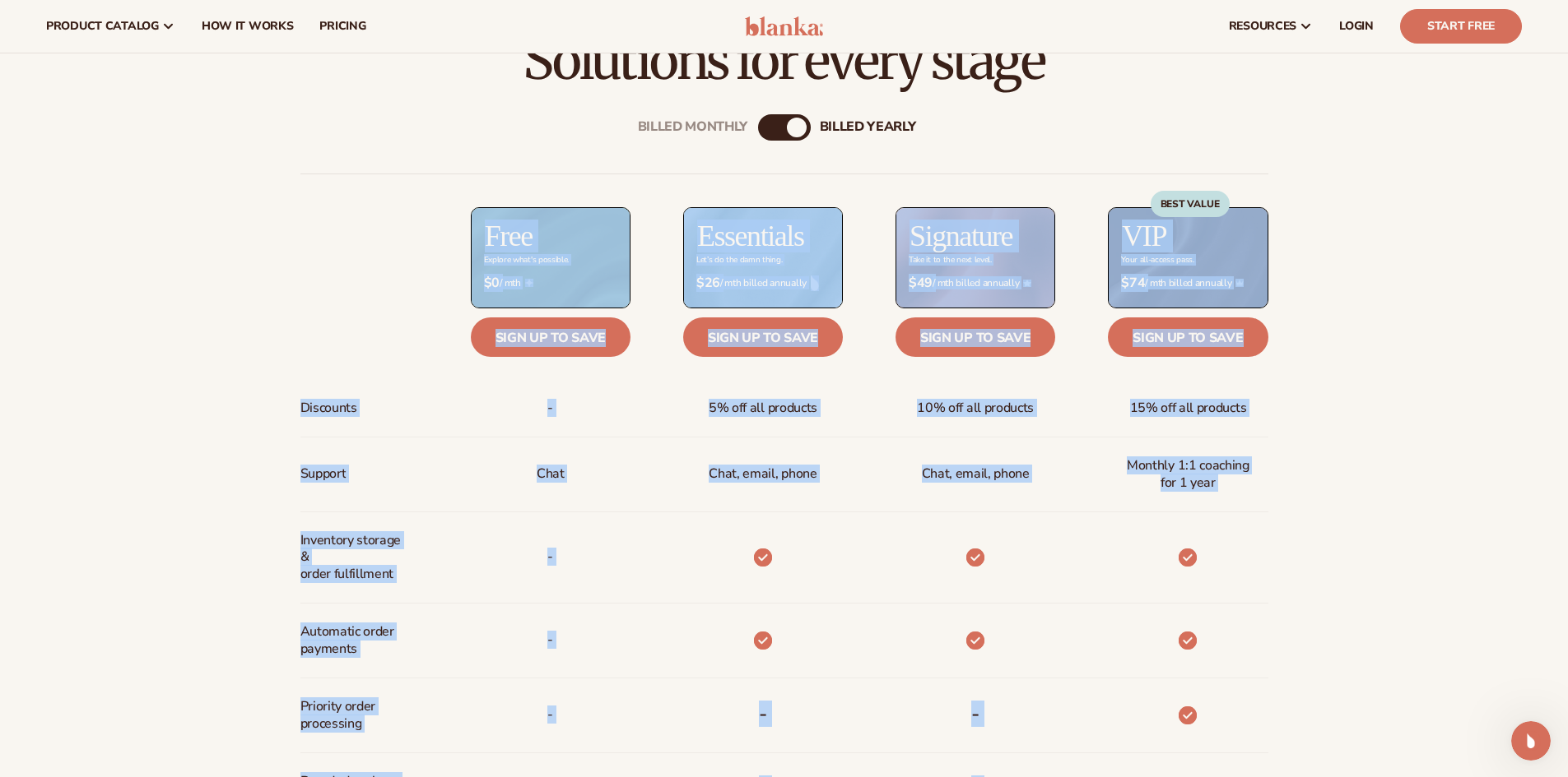
drag, startPoint x: 1203, startPoint y: 466, endPoint x: 314, endPoint y: 393, distance: 892.0
click at [312, 389] on div "Discounts Support Inventory storage &   order fulfillment Automatic order payme…" at bounding box center [784, 661] width 968 height 977
click at [318, 403] on span "Discounts" at bounding box center [329, 408] width 57 height 30
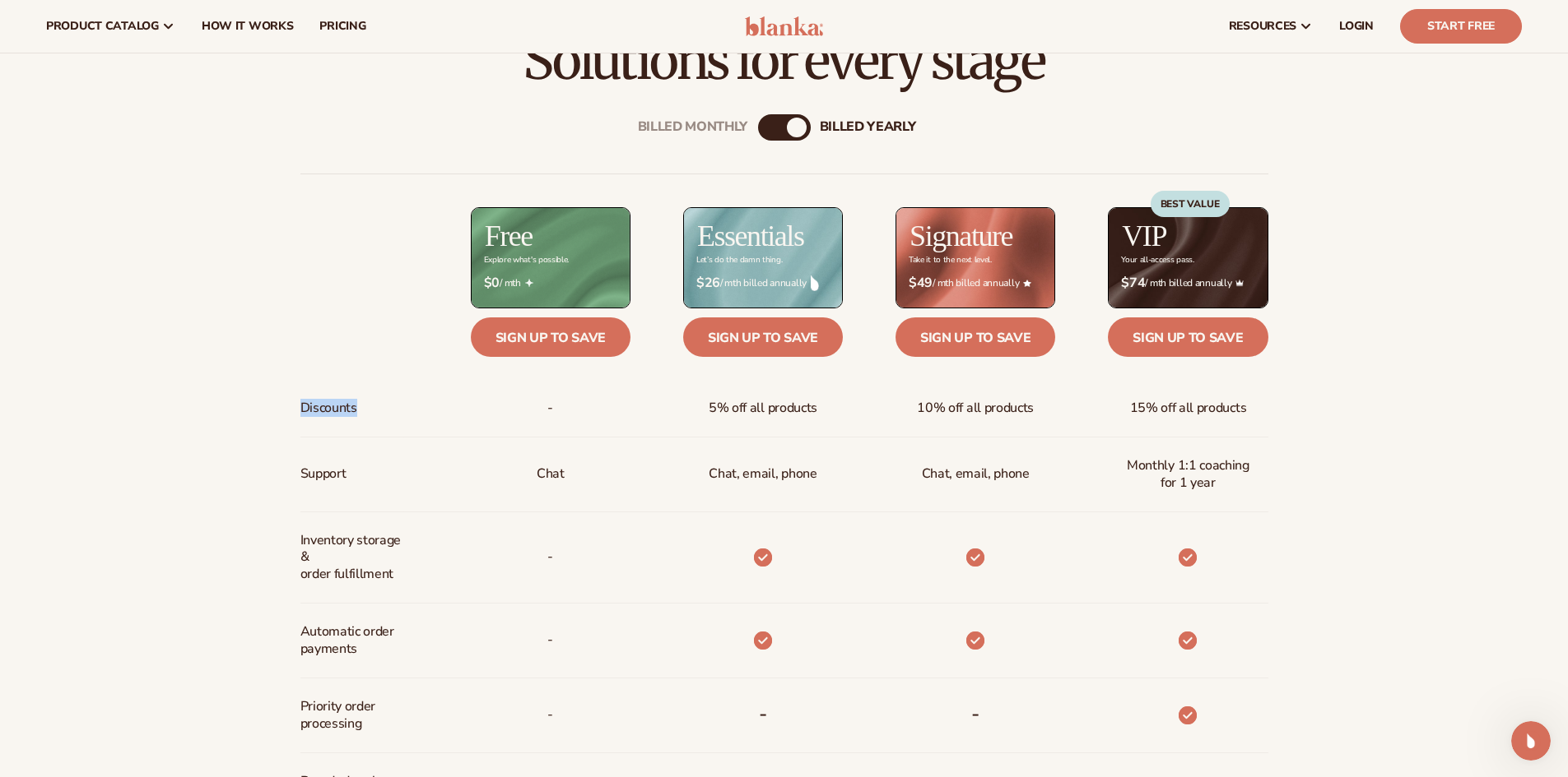
click at [318, 403] on span "Discounts" at bounding box center [329, 408] width 57 height 30
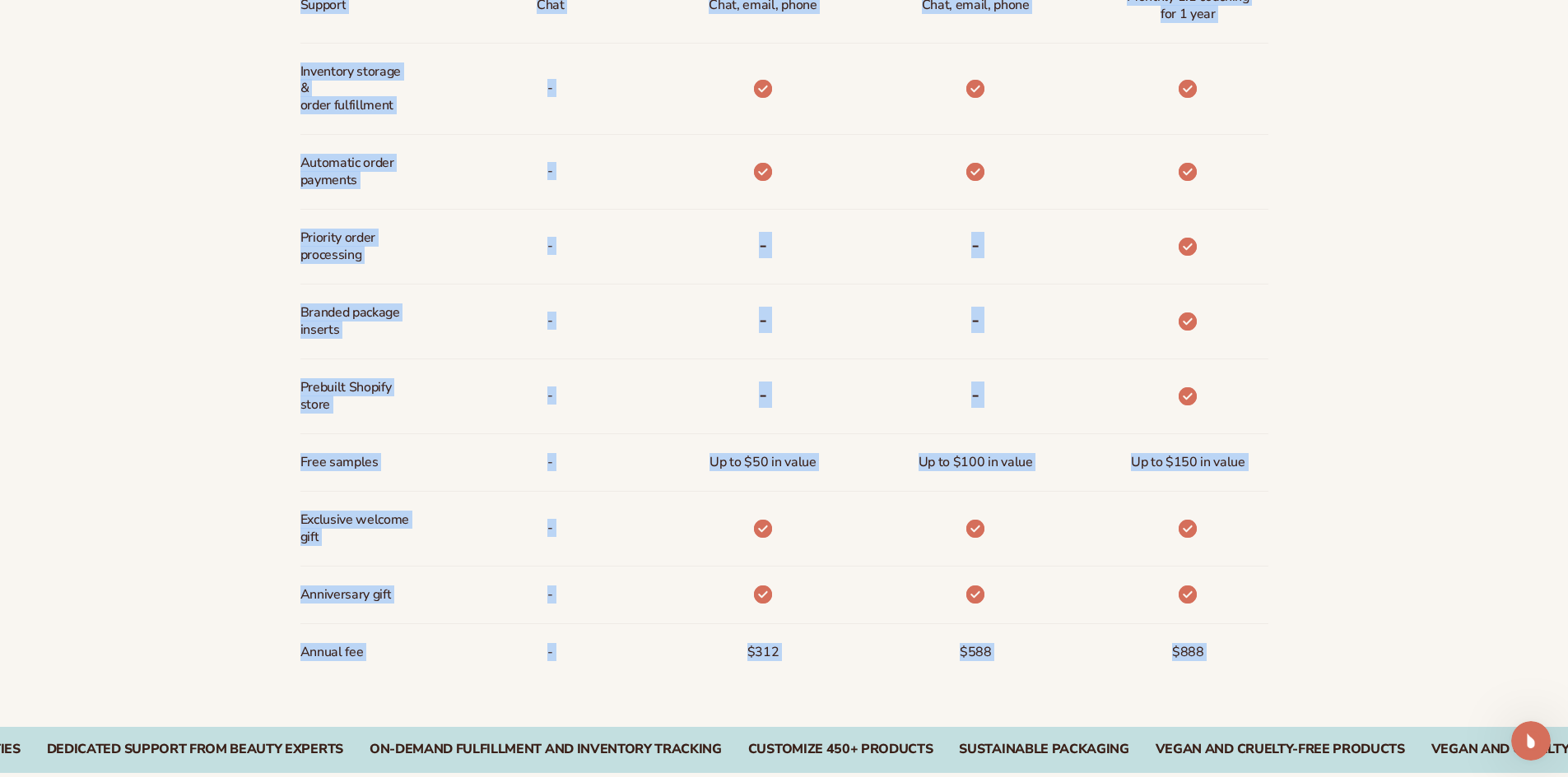
scroll to position [1316, 0]
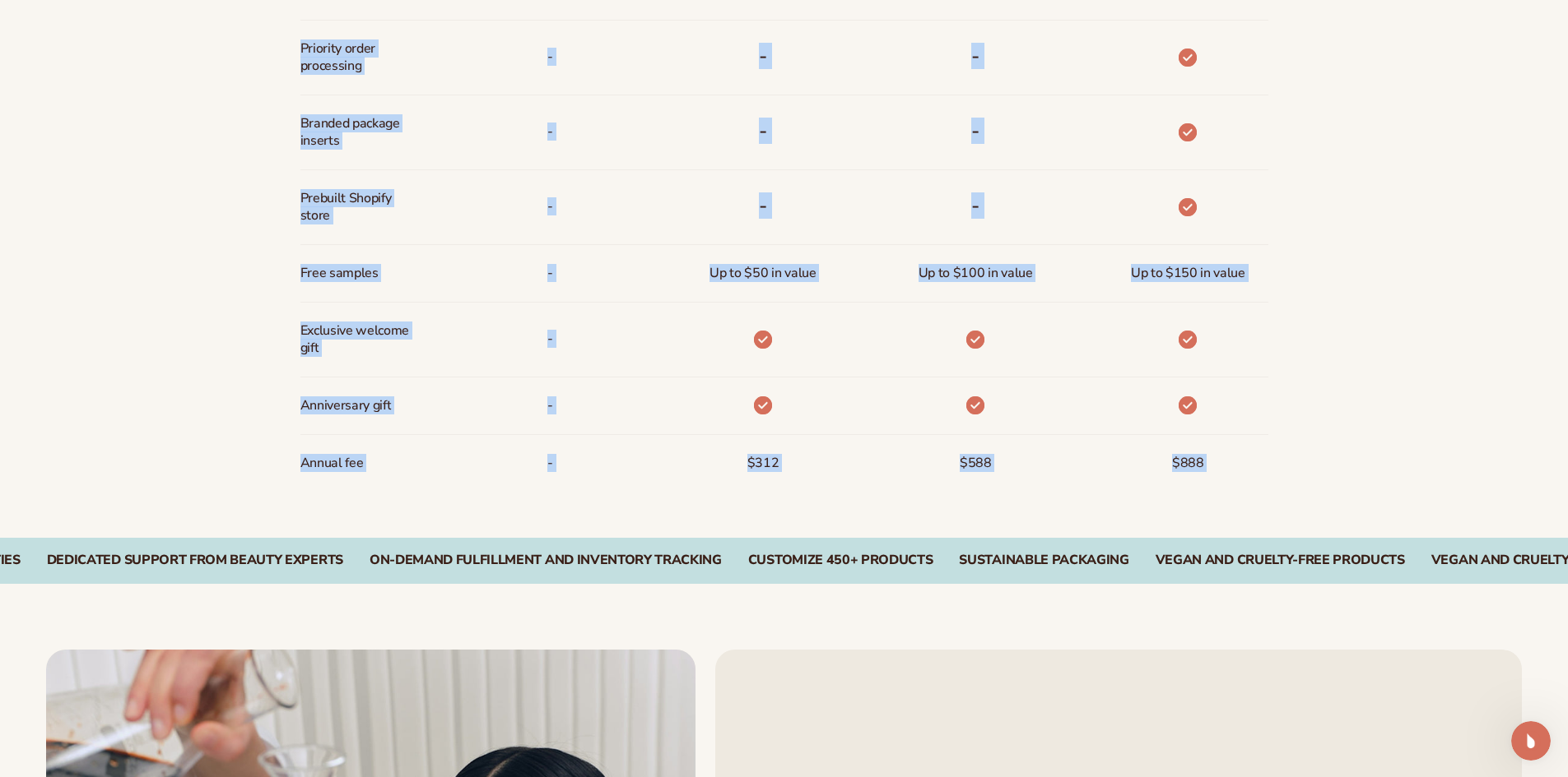
drag, startPoint x: 318, startPoint y: 403, endPoint x: 1218, endPoint y: 482, distance: 903.5
click at [1218, 482] on div "Discounts Support Inventory storage &   order fulfillment Automatic order payme…" at bounding box center [784, 4] width 968 height 977
click at [1227, 466] on div "$888" at bounding box center [1161, 464] width 212 height 57
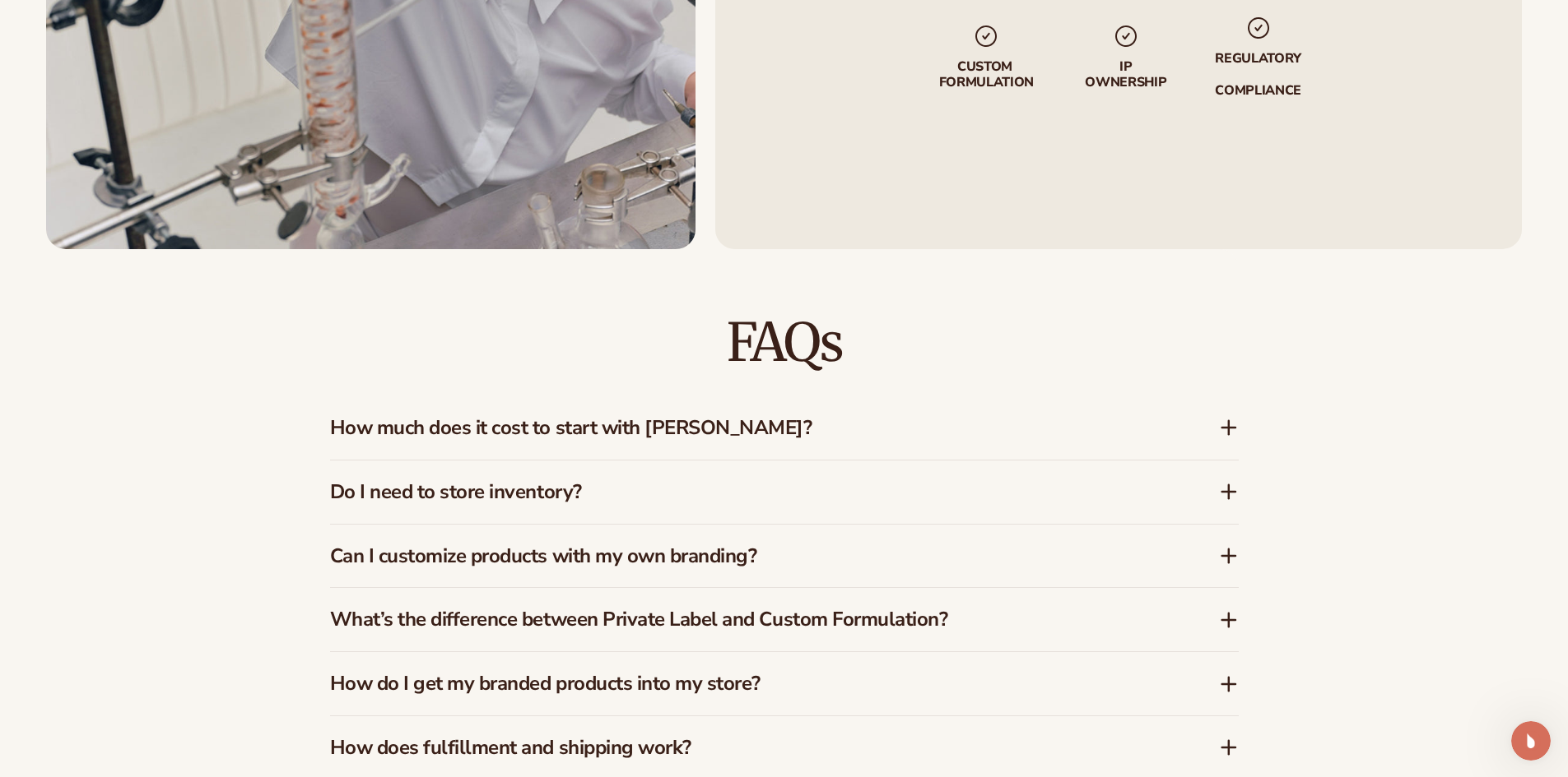
scroll to position [2632, 0]
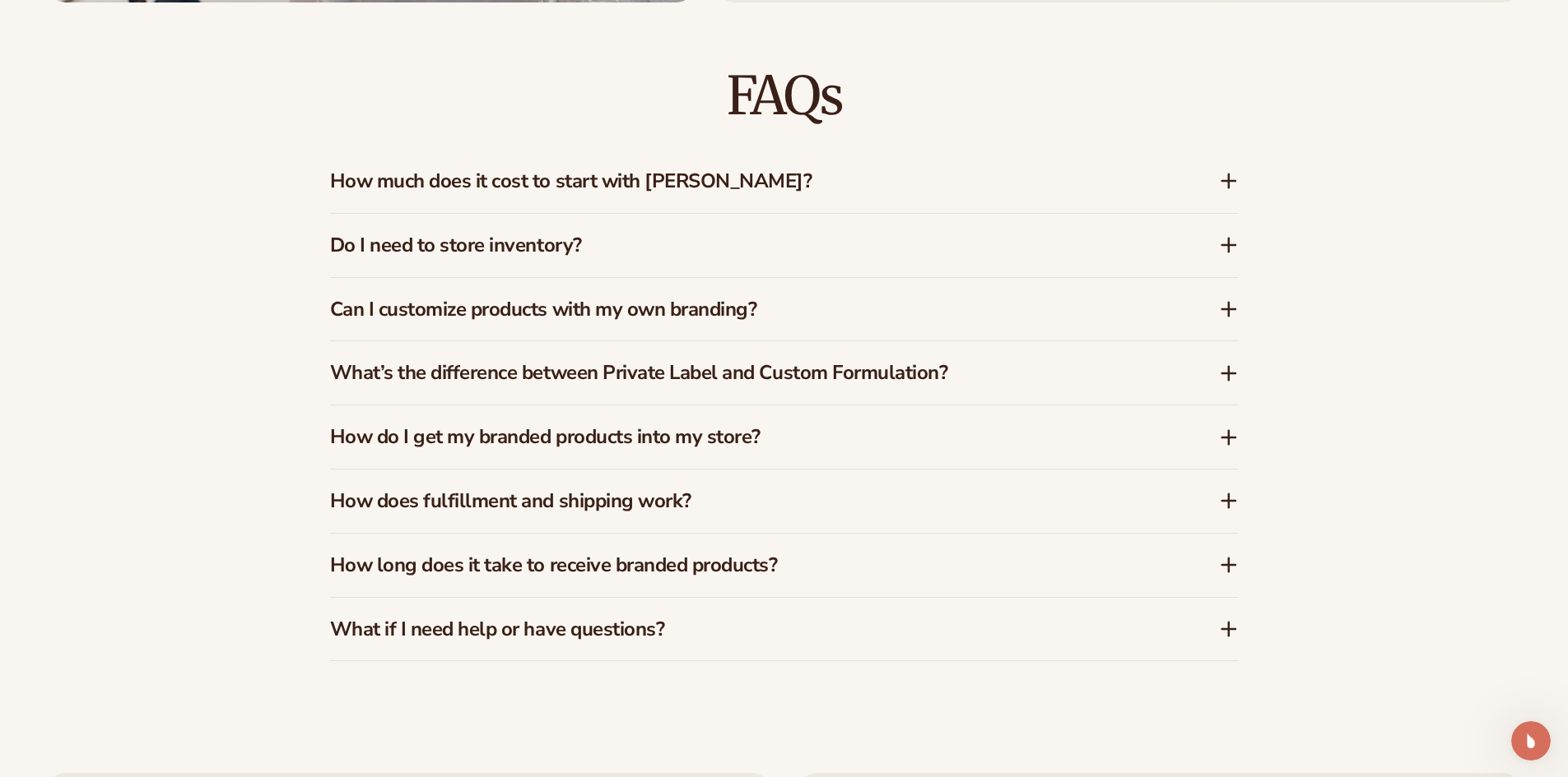
click at [1229, 187] on icon at bounding box center [1228, 181] width 20 height 20
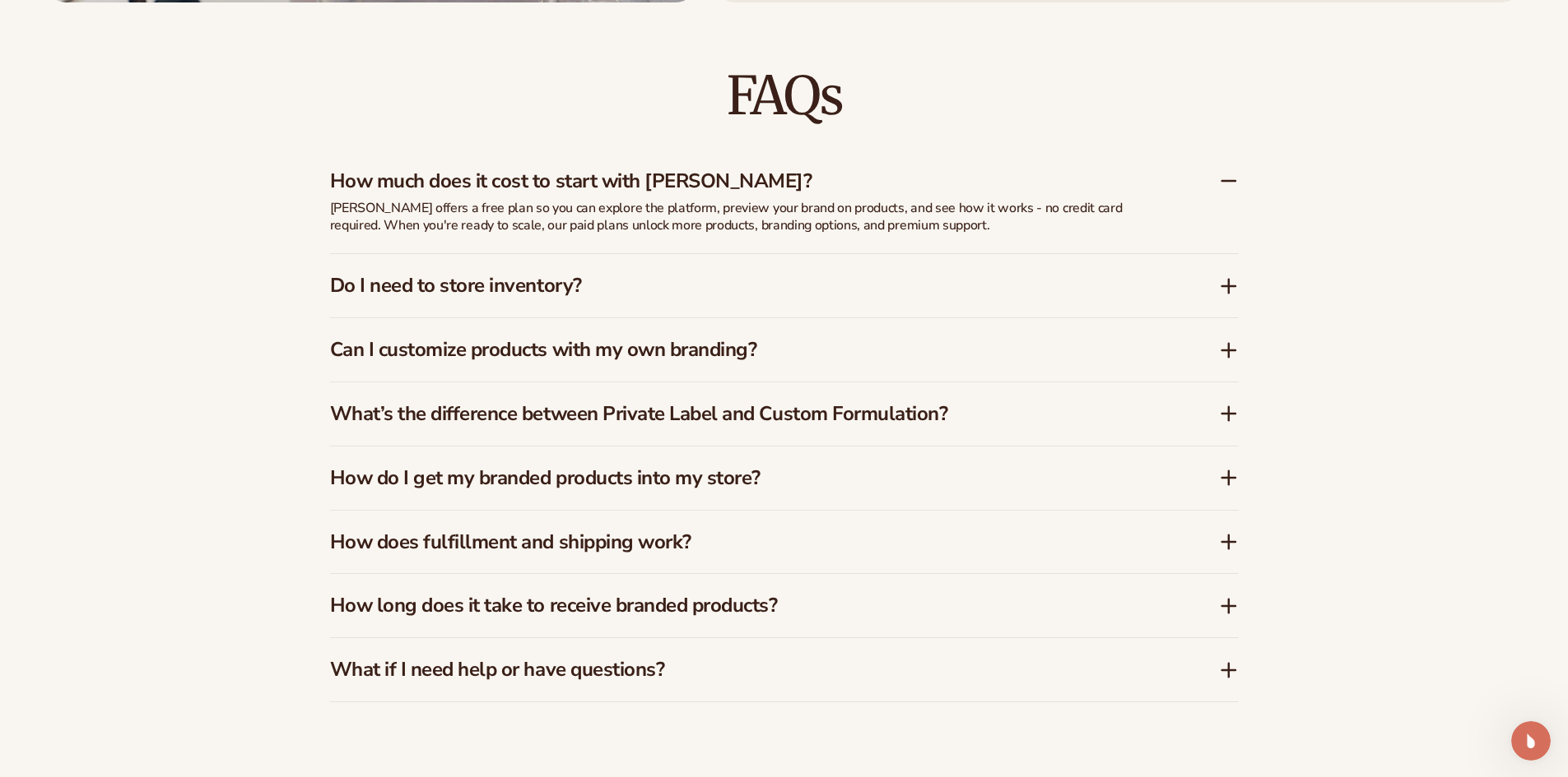
click at [1228, 282] on icon at bounding box center [1228, 286] width 0 height 13
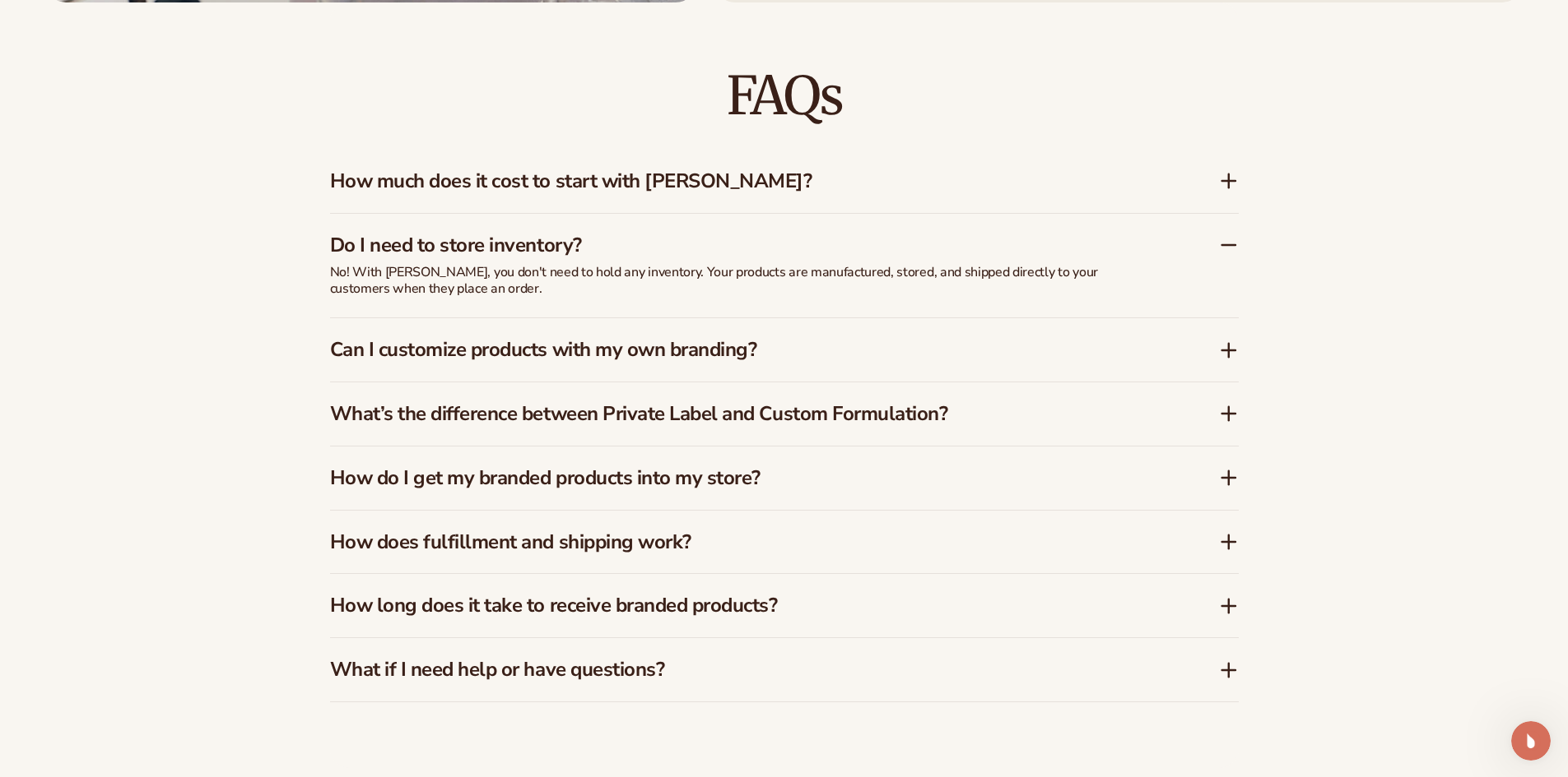
click at [1222, 248] on icon at bounding box center [1228, 244] width 20 height 20
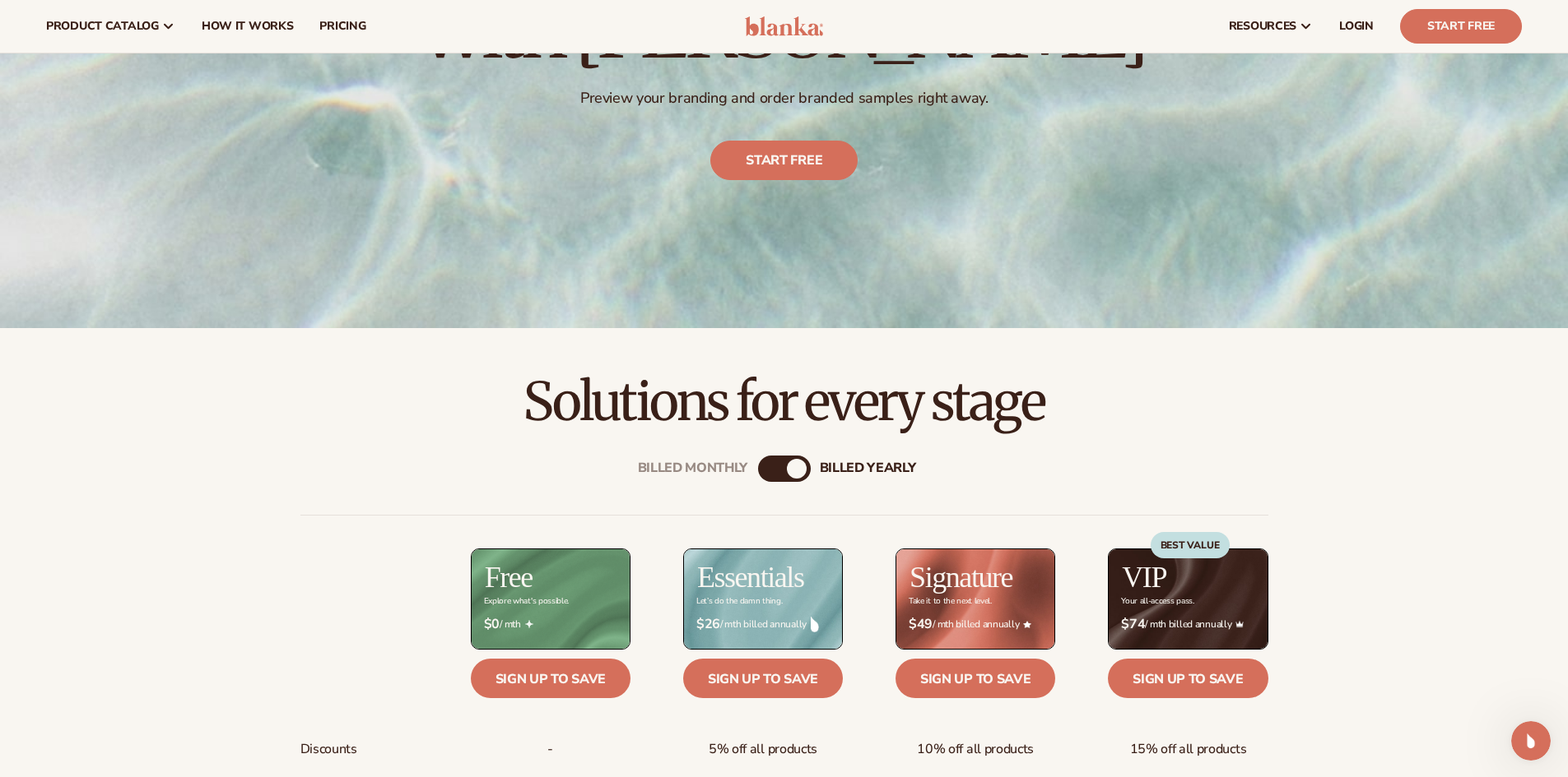
scroll to position [0, 0]
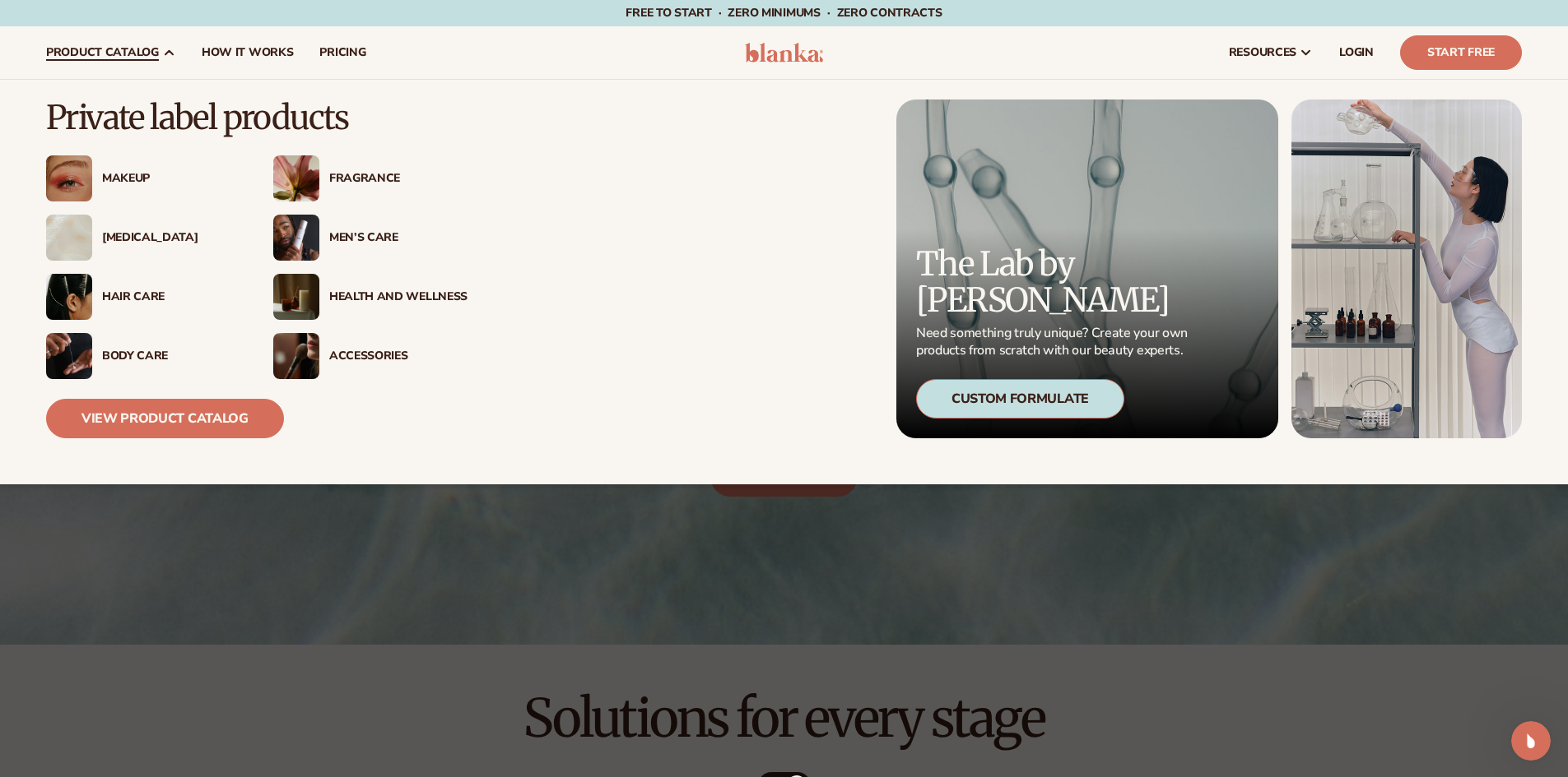
click at [137, 240] on div "[MEDICAL_DATA]" at bounding box center [170, 238] width 138 height 14
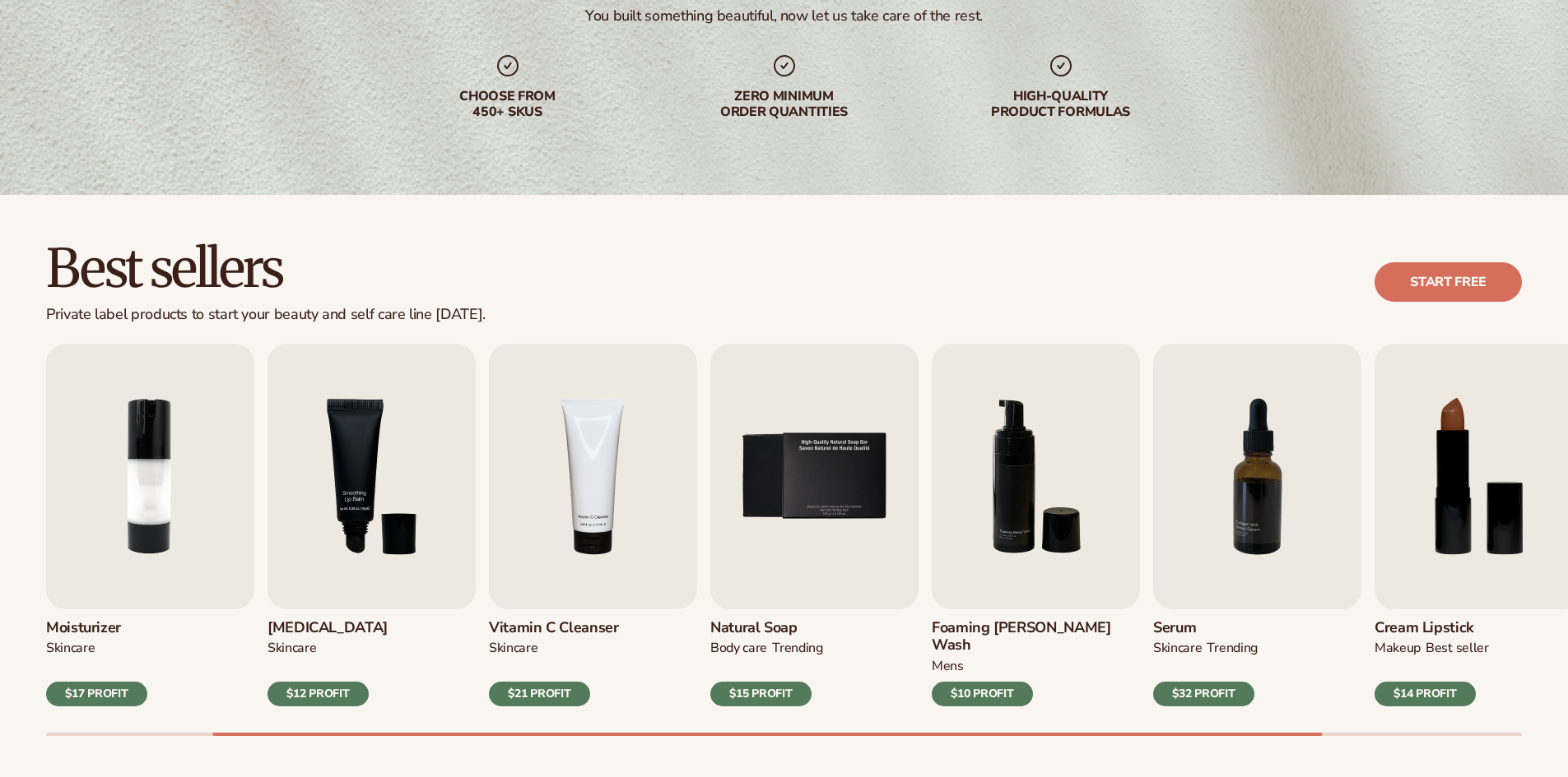
scroll to position [494, 0]
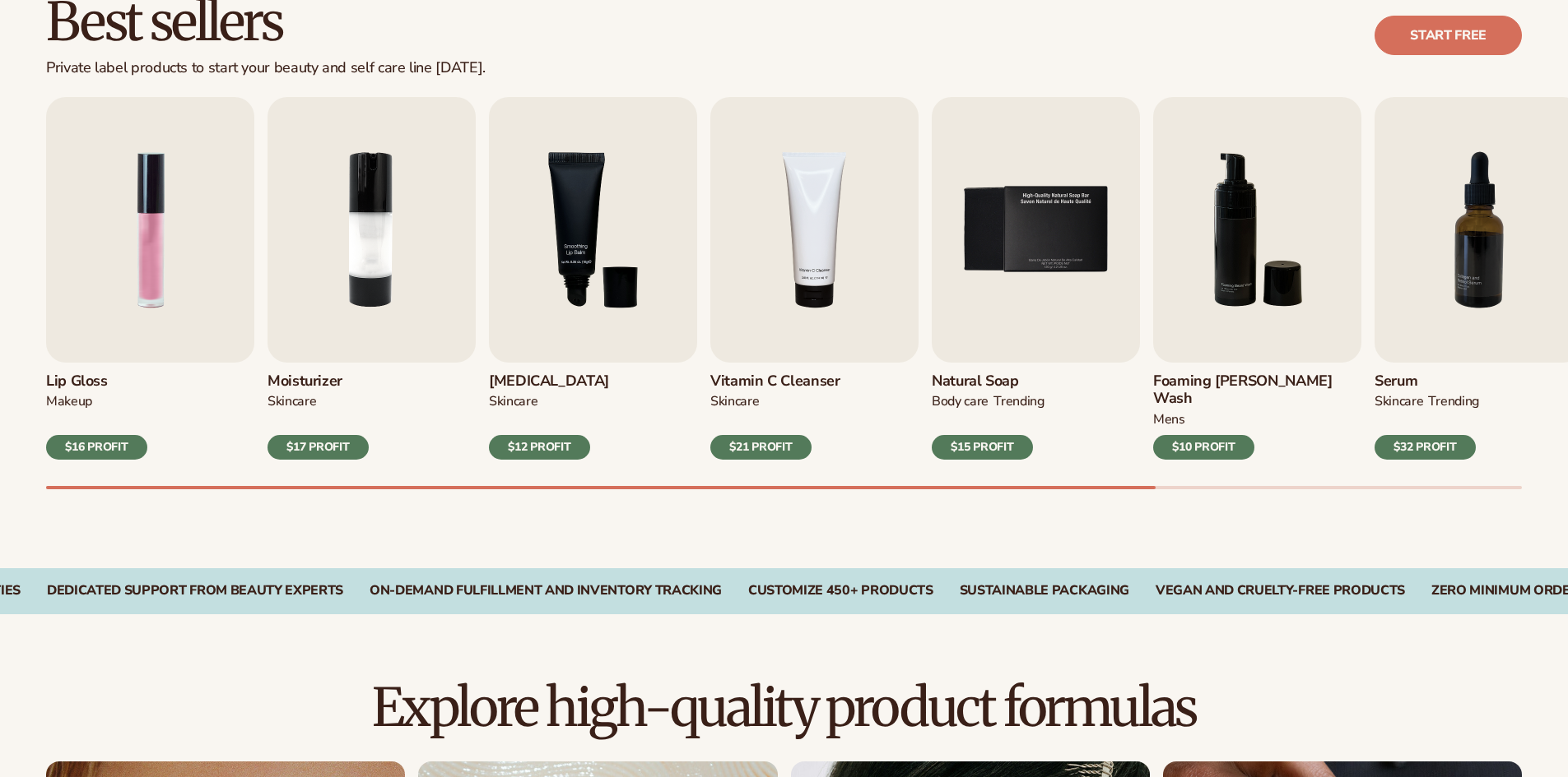
click at [469, 482] on div "Best sellers Private label products to start your beauty and self care line tod…" at bounding box center [784, 259] width 1568 height 620
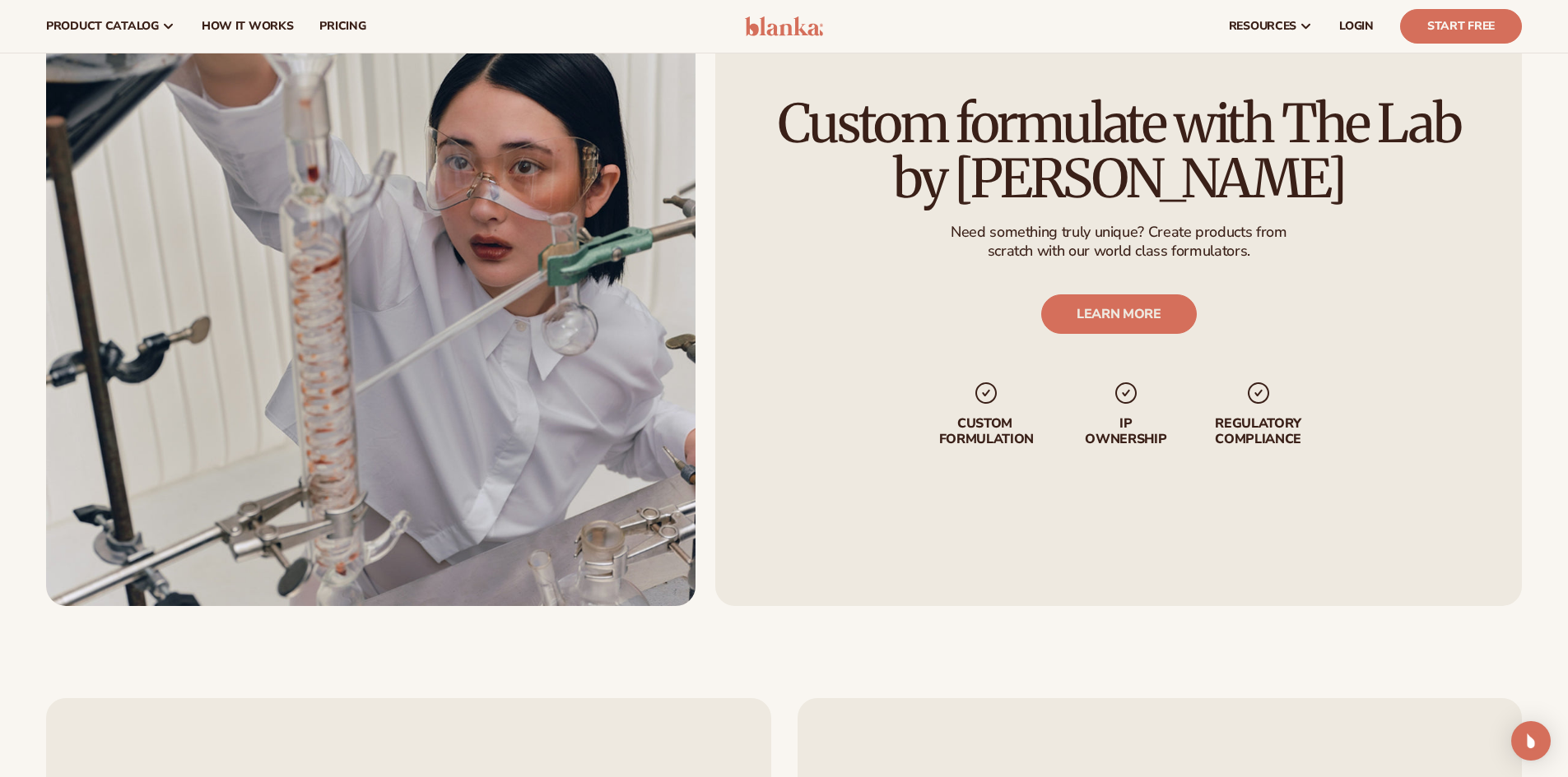
scroll to position [0, 0]
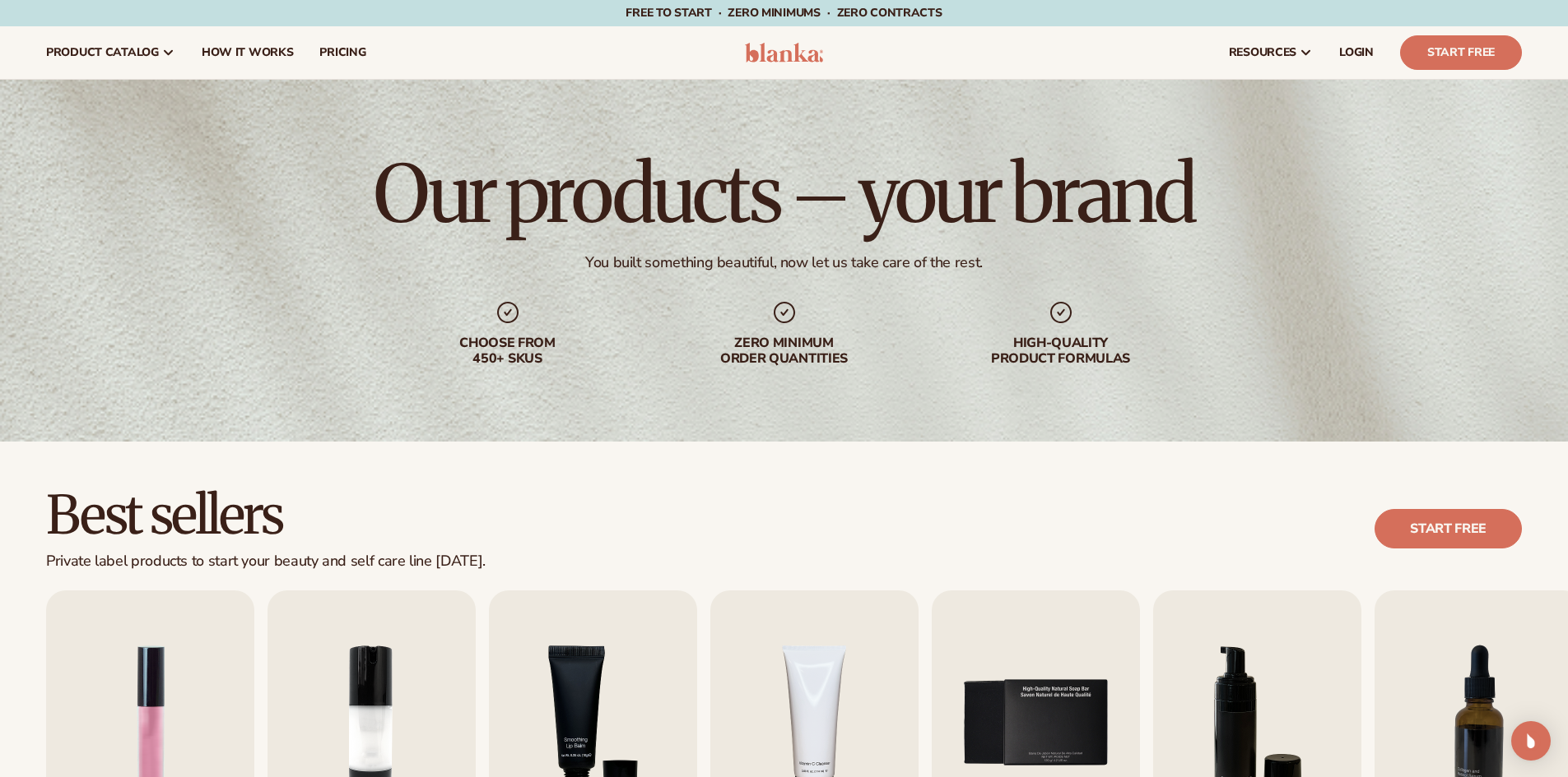
click at [485, 351] on div "Choose from 450+ Skus" at bounding box center [507, 351] width 210 height 31
drag, startPoint x: 485, startPoint y: 351, endPoint x: 507, endPoint y: 344, distance: 23.1
click at [507, 344] on div "Choose from 450+ Skus" at bounding box center [507, 351] width 210 height 31
click at [617, 361] on div "Choose from 450+ Skus Zero minimum order quantities High-quality product formul…" at bounding box center [784, 333] width 764 height 68
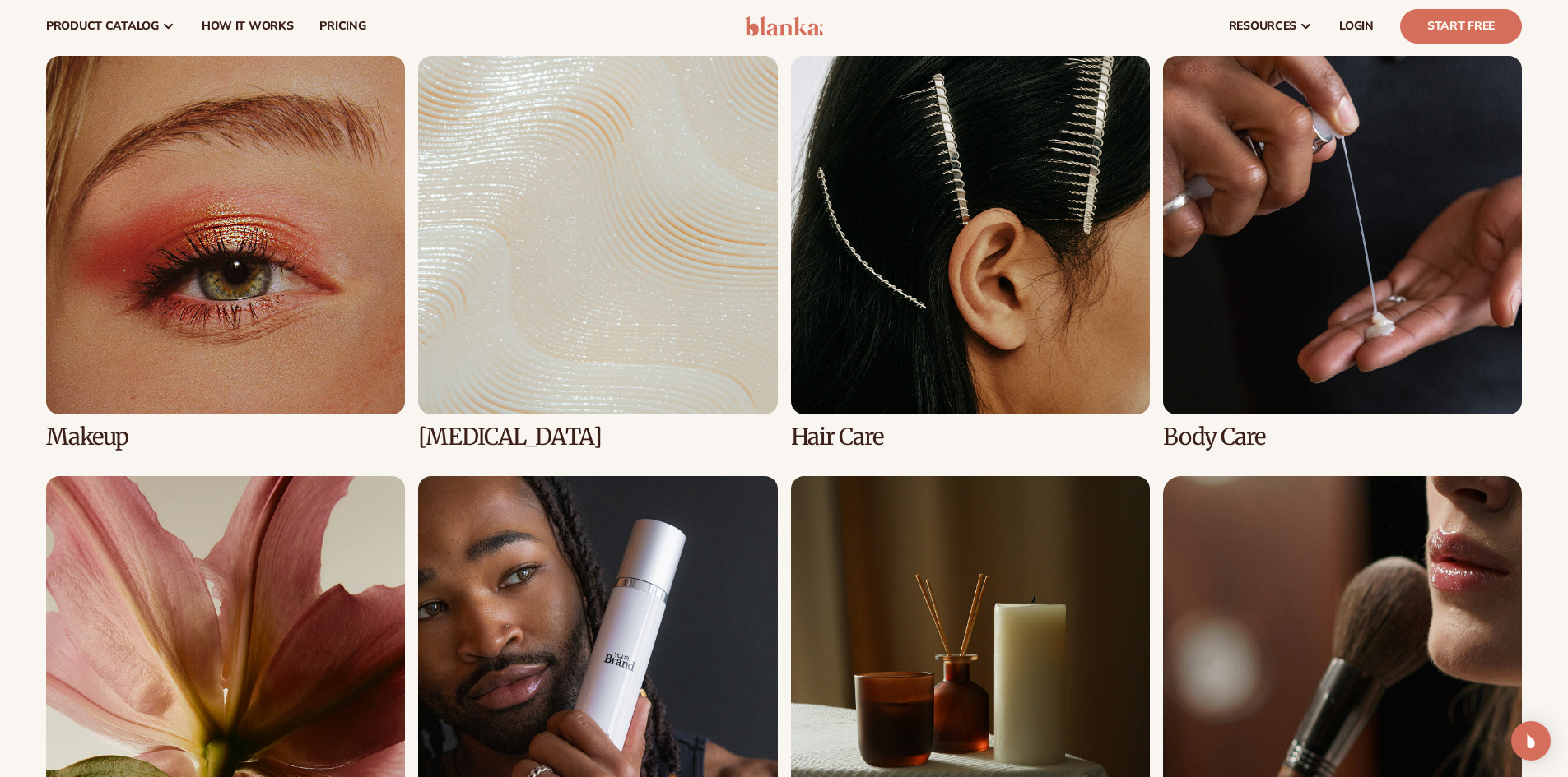
scroll to position [1152, 0]
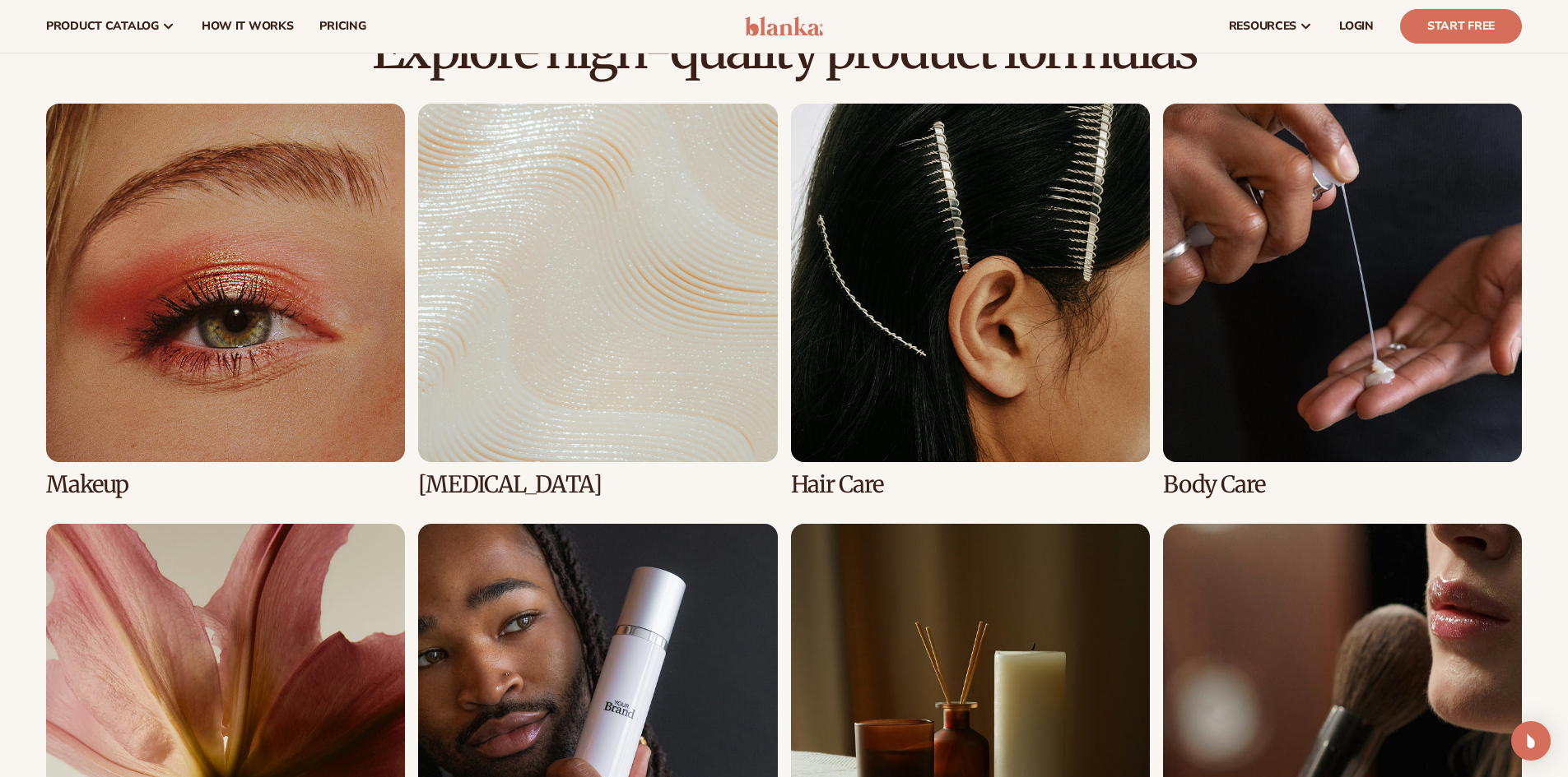
click at [653, 316] on link "2 / 8" at bounding box center [597, 301] width 359 height 394
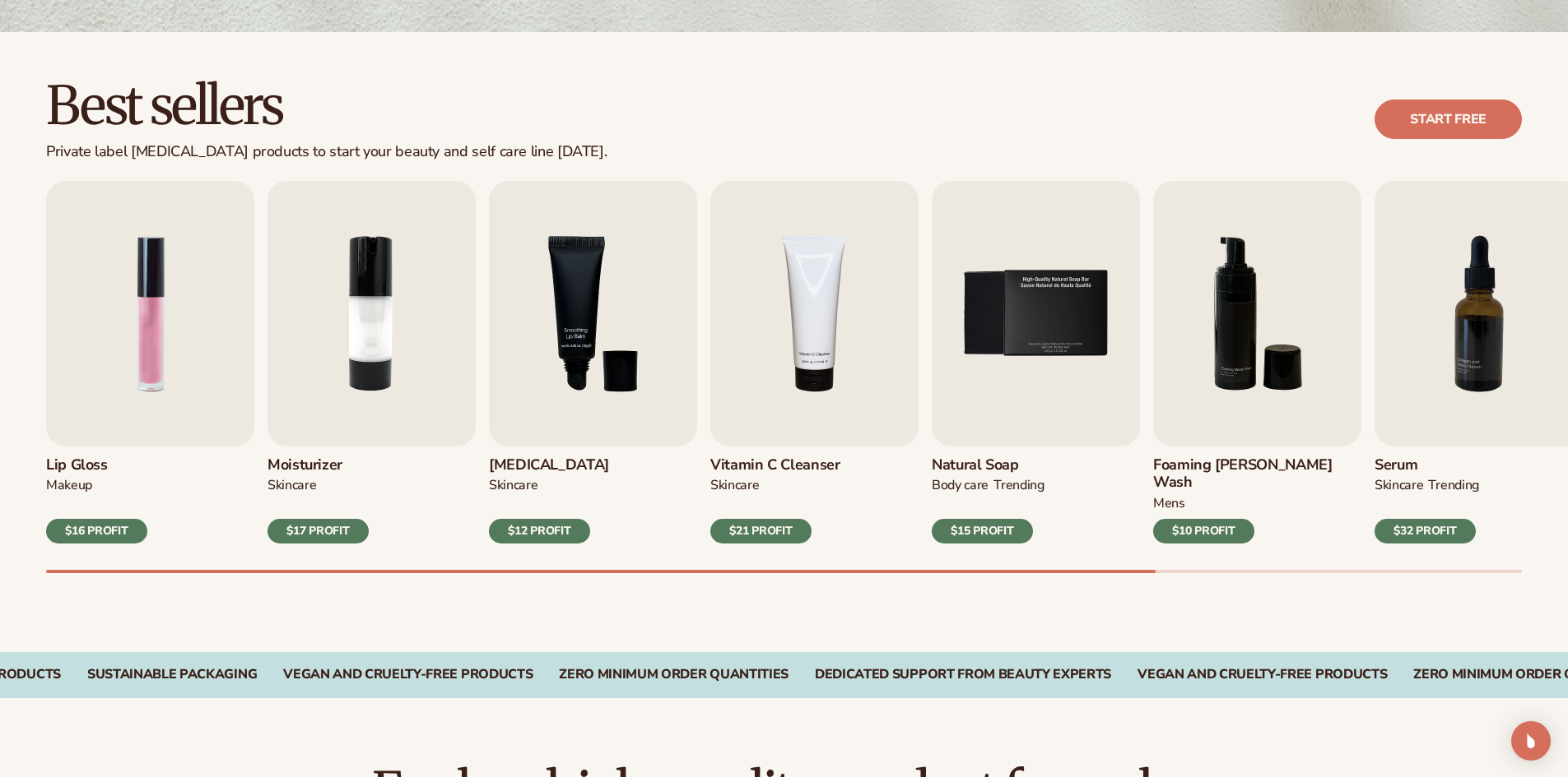
scroll to position [658, 0]
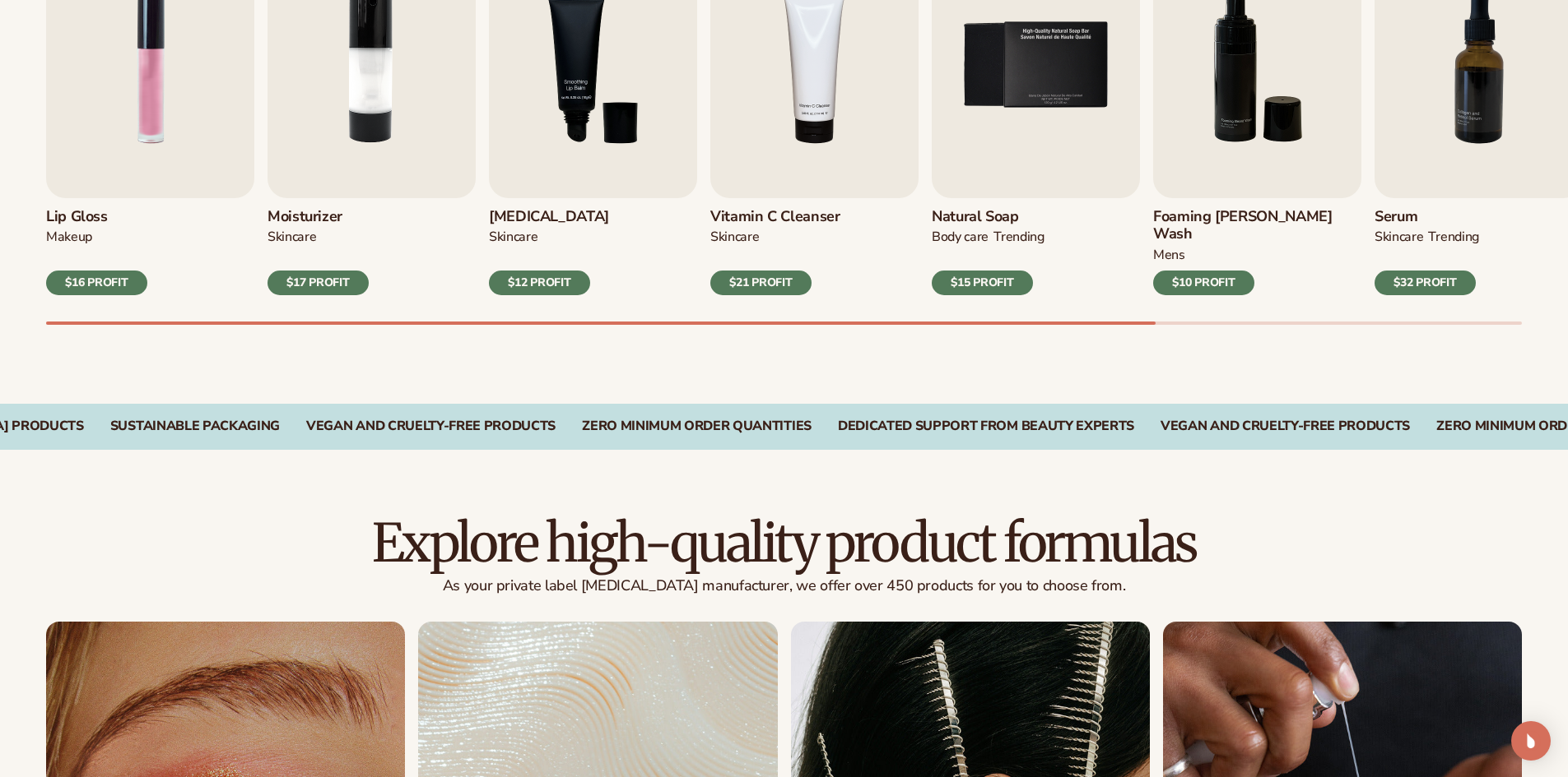
click at [929, 418] on div "DEDICATED SUPPORT FROM BEAUTY EXPERTS" at bounding box center [985, 426] width 296 height 15
click at [967, 518] on h2 "Explore high-quality product formulas" at bounding box center [783, 543] width 1476 height 55
click at [1001, 418] on div "DEDICATED SUPPORT FROM BEAUTY EXPERTS" at bounding box center [985, 426] width 296 height 15
click at [970, 549] on h2 "Explore high-quality product formulas" at bounding box center [783, 543] width 1476 height 55
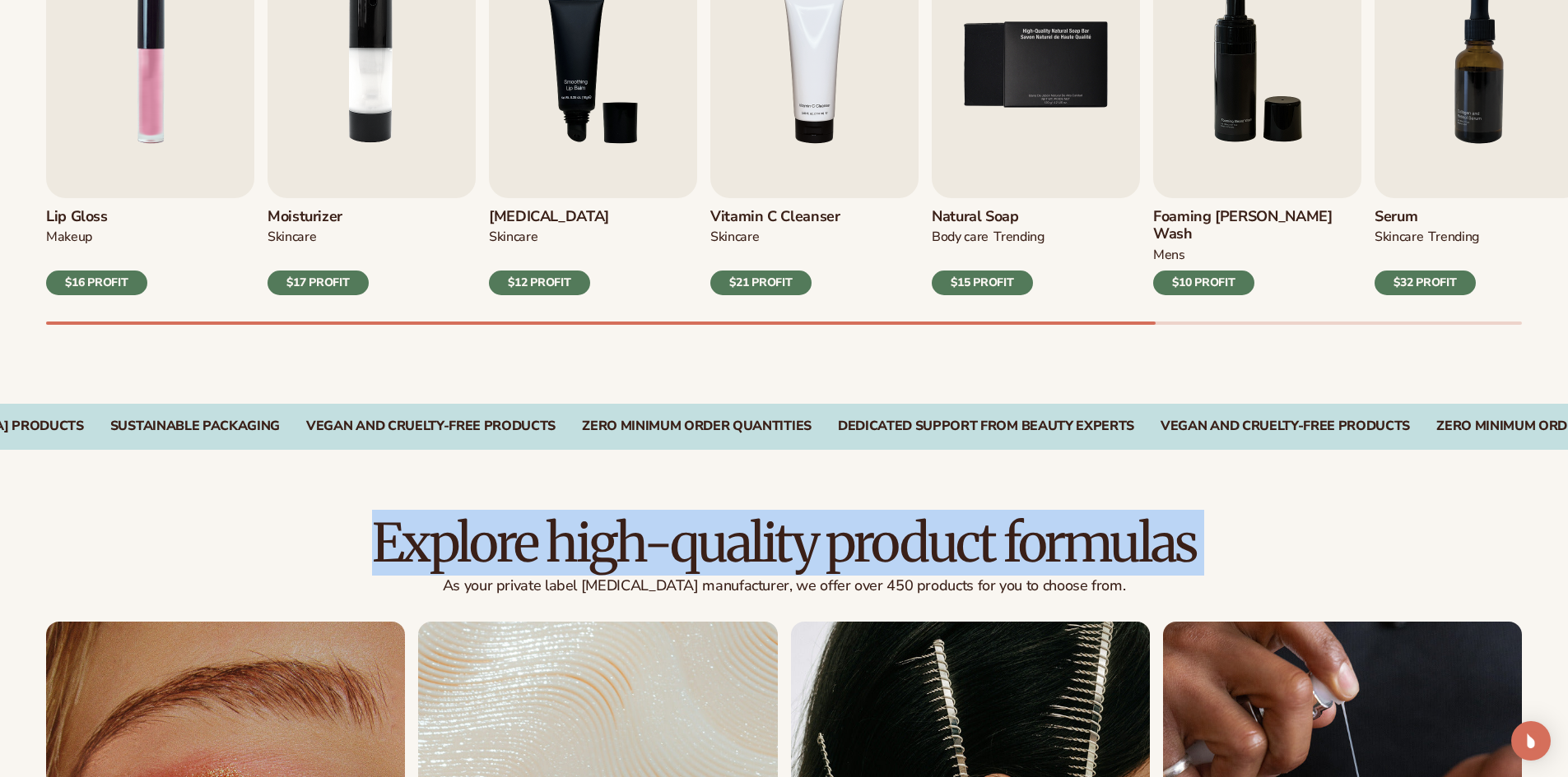
click at [970, 549] on h2 "Explore high-quality product formulas" at bounding box center [783, 543] width 1476 height 55
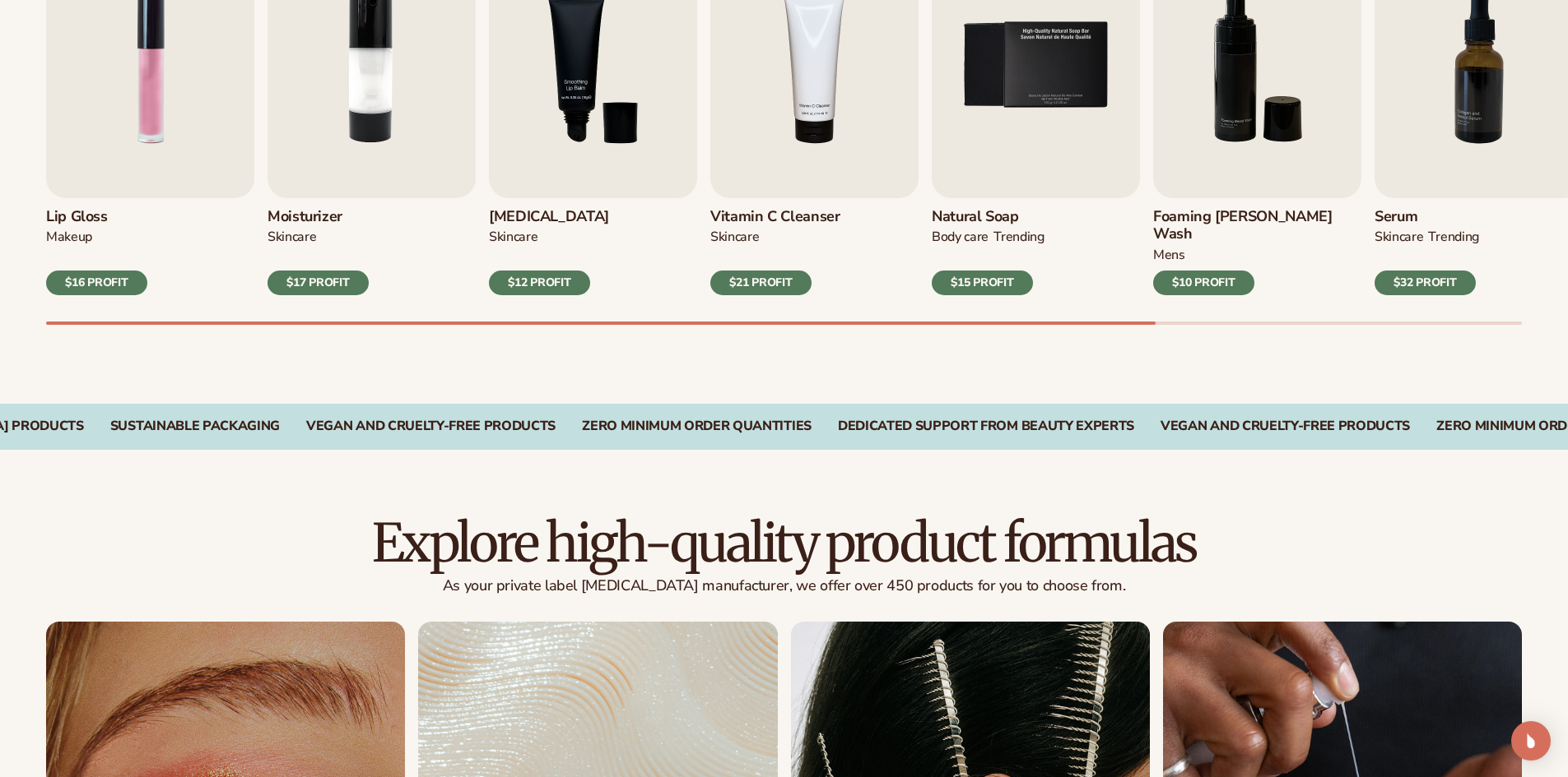
click at [955, 578] on div "Explore high-quality product formulas As your private label skin care manufactu…" at bounding box center [783, 569] width 1476 height 107
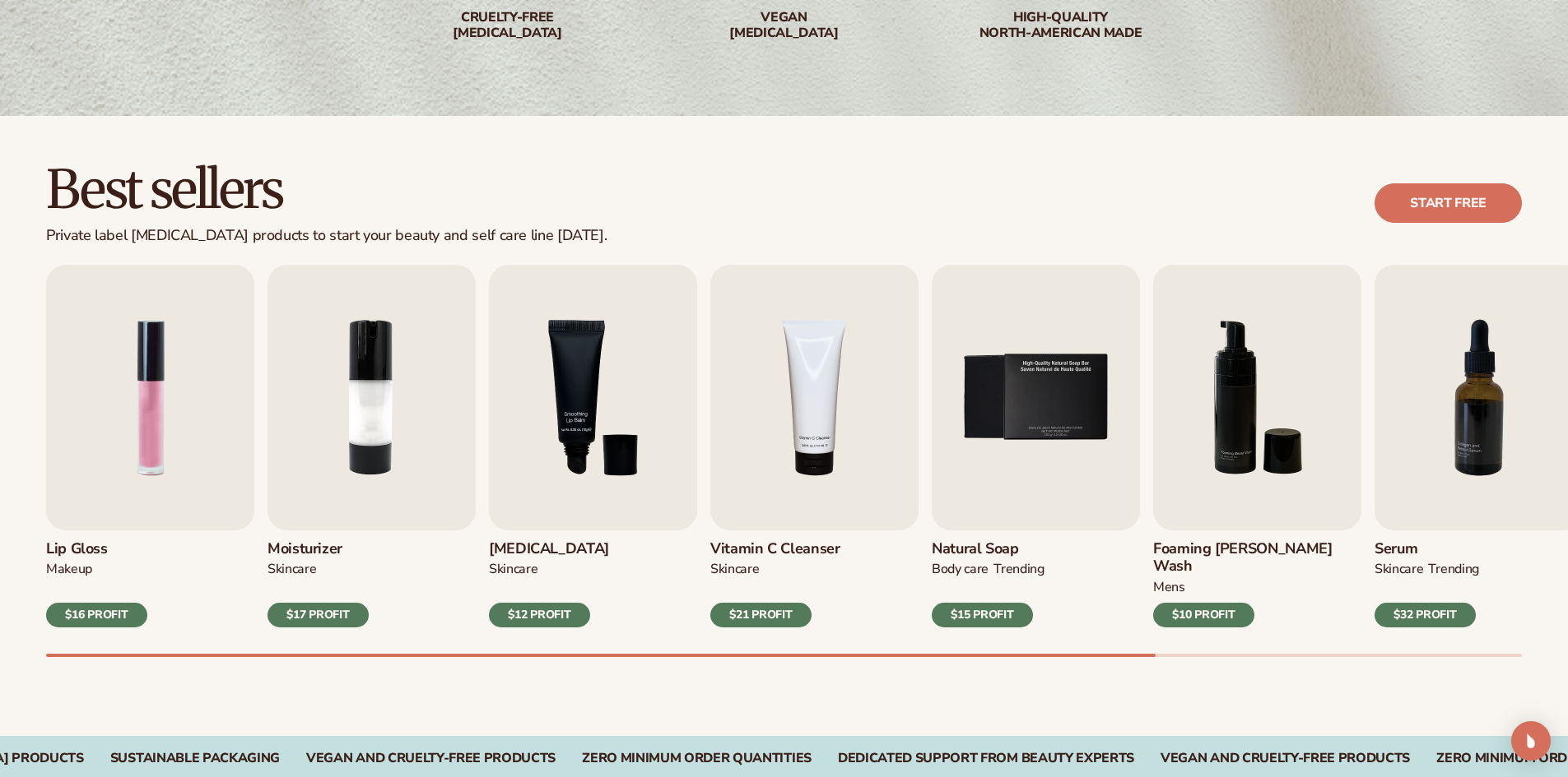
scroll to position [0, 0]
